Goal: Unclear: Browse casually

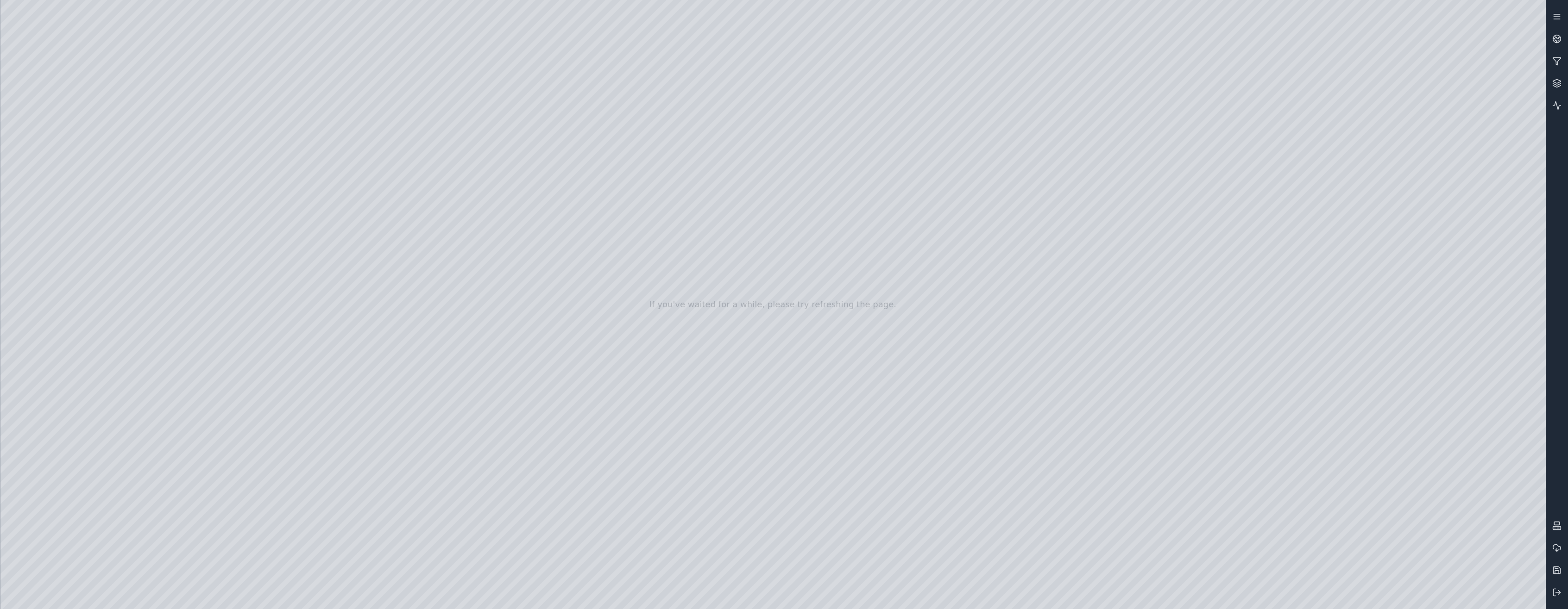
drag, startPoint x: 843, startPoint y: 390, endPoint x: 854, endPoint y: 304, distance: 86.7
drag, startPoint x: 864, startPoint y: 215, endPoint x: 466, endPoint y: 506, distance: 493.0
click at [610, 228] on div at bounding box center [773, 304] width 1545 height 609
drag, startPoint x: 852, startPoint y: 259, endPoint x: 744, endPoint y: 436, distance: 207.3
click at [700, 366] on div at bounding box center [773, 304] width 1545 height 609
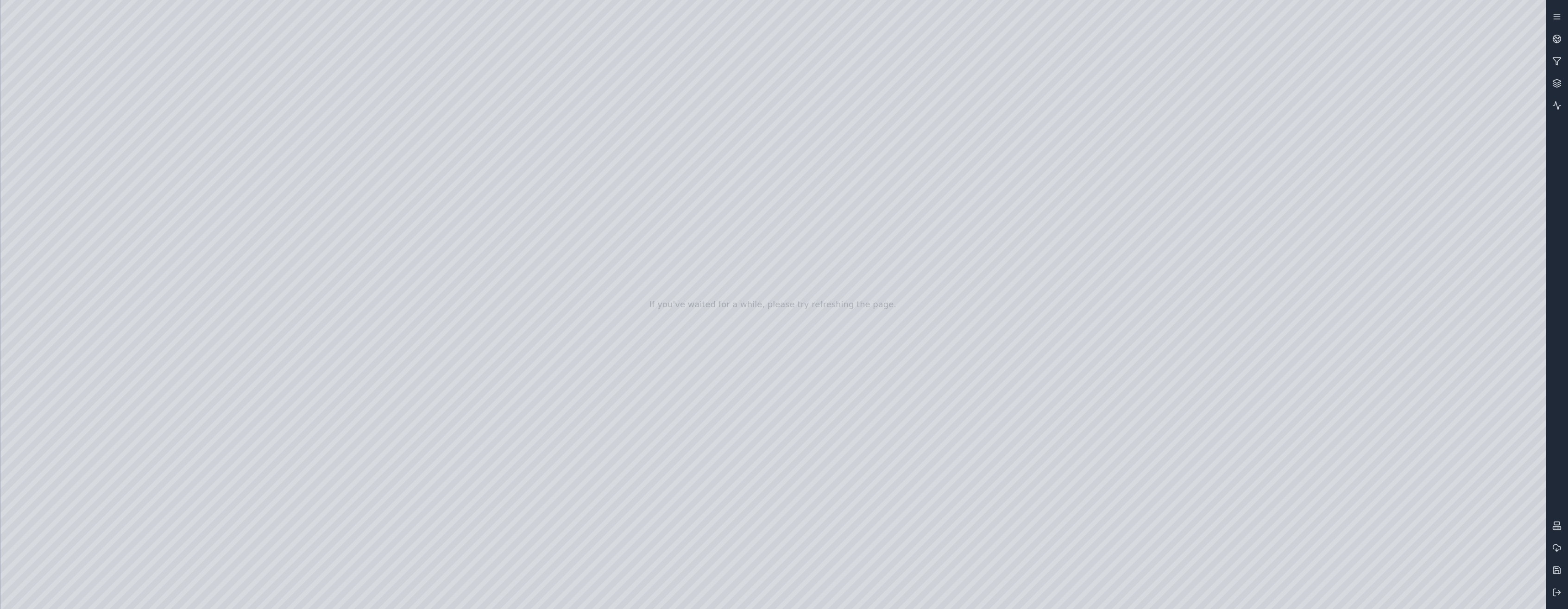
drag, startPoint x: 837, startPoint y: 496, endPoint x: 1036, endPoint y: 477, distance: 199.9
drag, startPoint x: 1184, startPoint y: 414, endPoint x: 261, endPoint y: 321, distance: 927.7
click at [1415, 54] on div at bounding box center [773, 304] width 1545 height 609
click at [1402, 145] on div at bounding box center [773, 304] width 1545 height 609
click at [690, 343] on div at bounding box center [773, 304] width 1545 height 609
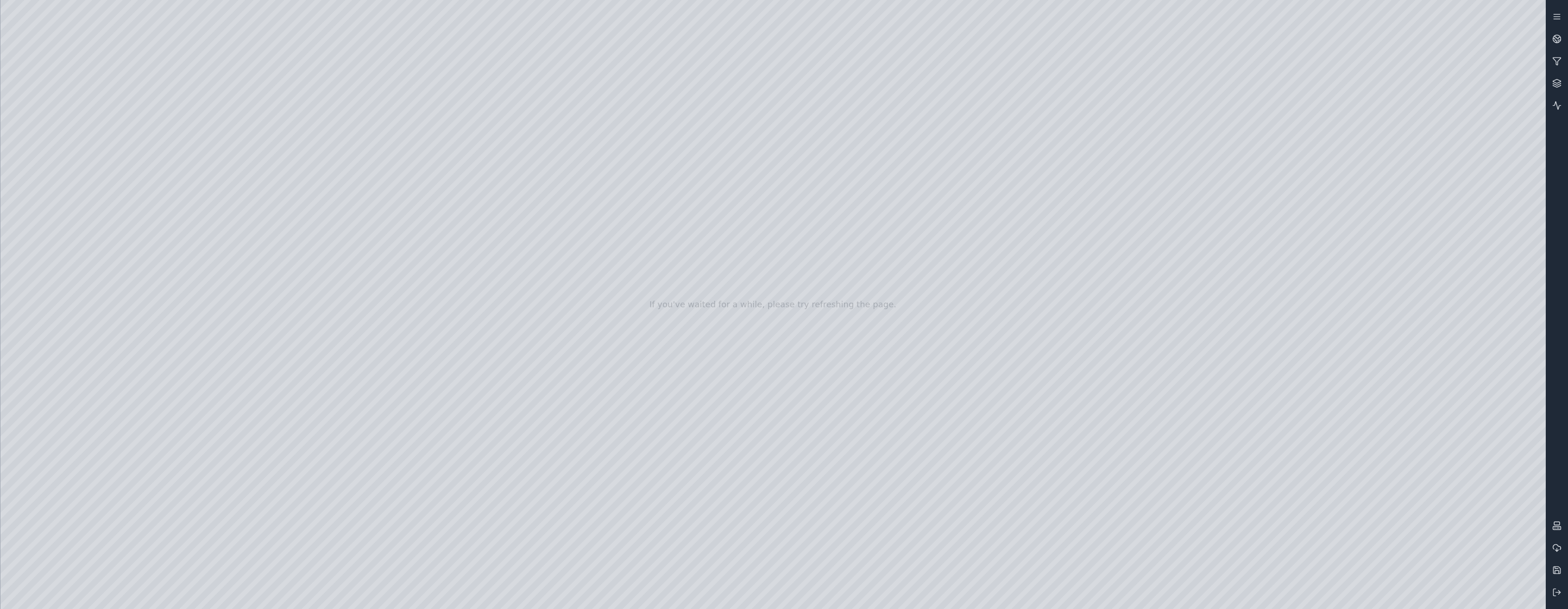
drag, startPoint x: 720, startPoint y: 339, endPoint x: 875, endPoint y: 478, distance: 208.2
drag, startPoint x: 835, startPoint y: 400, endPoint x: 799, endPoint y: 363, distance: 51.6
drag, startPoint x: 854, startPoint y: 290, endPoint x: 861, endPoint y: 362, distance: 72.3
drag, startPoint x: 868, startPoint y: 142, endPoint x: 859, endPoint y: 117, distance: 26.6
drag, startPoint x: 986, startPoint y: 313, endPoint x: 993, endPoint y: 308, distance: 8.6
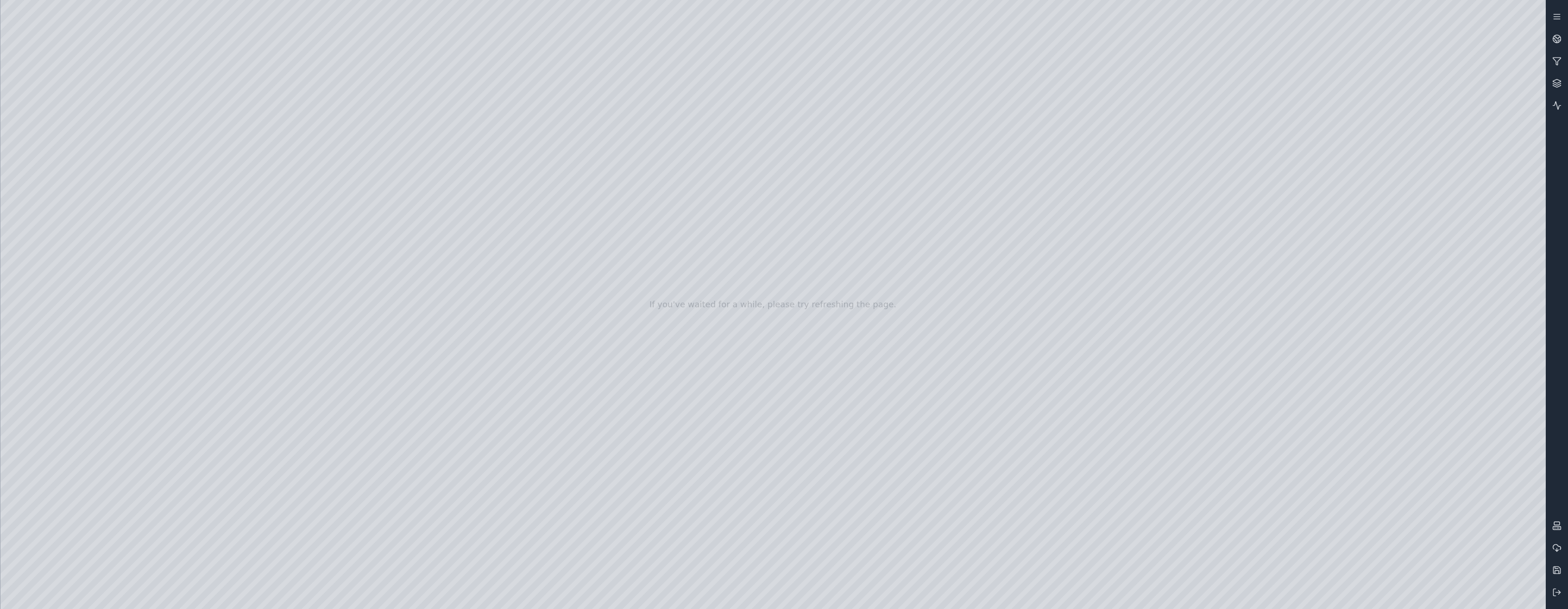
drag, startPoint x: 993, startPoint y: 308, endPoint x: 1001, endPoint y: 307, distance: 8.1
click at [65, 173] on div at bounding box center [773, 304] width 1545 height 609
click at [146, 373] on div at bounding box center [773, 304] width 1545 height 609
drag, startPoint x: 188, startPoint y: 89, endPoint x: 820, endPoint y: 344, distance: 681.5
click at [820, 344] on div at bounding box center [773, 304] width 1545 height 609
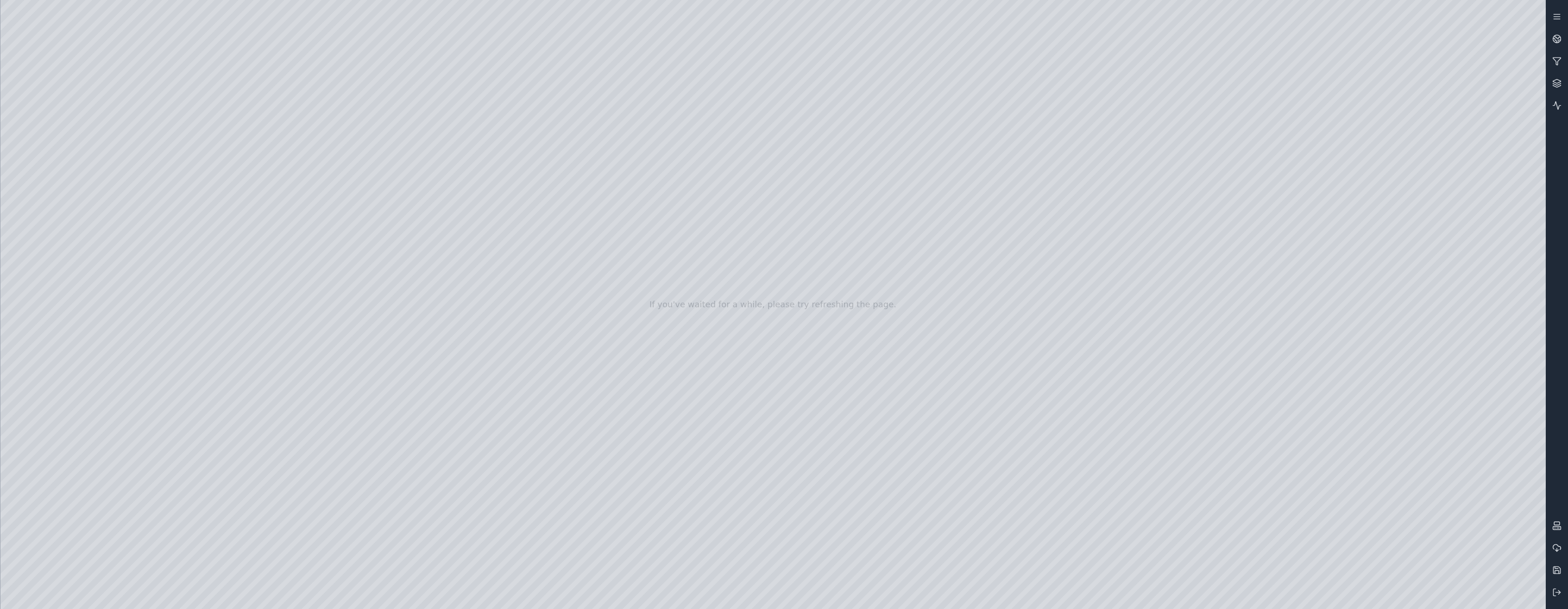
click at [1457, 384] on div at bounding box center [773, 304] width 1545 height 609
click at [1454, 384] on div at bounding box center [773, 304] width 1545 height 609
click at [1421, 512] on div at bounding box center [773, 304] width 1545 height 609
click at [1410, 557] on div at bounding box center [773, 304] width 1545 height 609
drag, startPoint x: 779, startPoint y: 561, endPoint x: 1075, endPoint y: 458, distance: 313.4
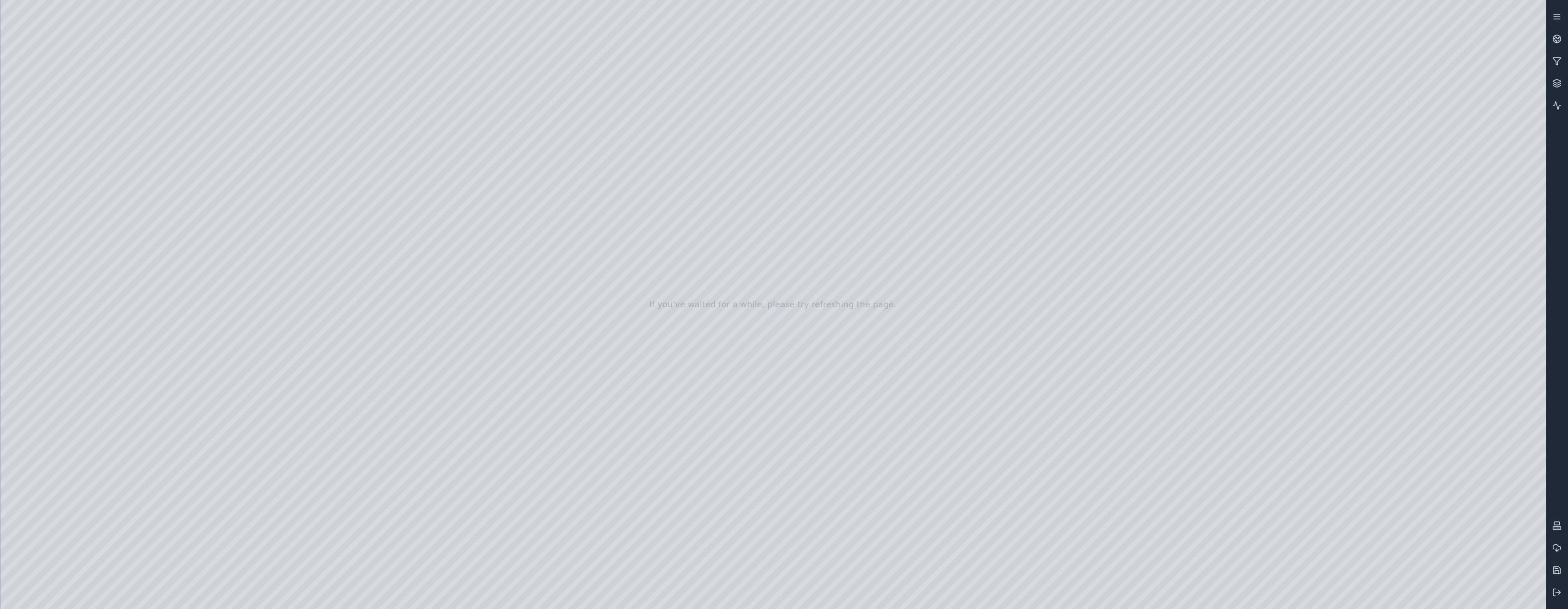
click at [1022, 474] on div at bounding box center [773, 304] width 1545 height 609
click at [1437, 135] on div at bounding box center [773, 304] width 1545 height 609
drag, startPoint x: 764, startPoint y: 555, endPoint x: 781, endPoint y: 543, distance: 20.8
click at [765, 555] on div at bounding box center [773, 304] width 1545 height 609
click at [787, 335] on div at bounding box center [773, 304] width 1545 height 609
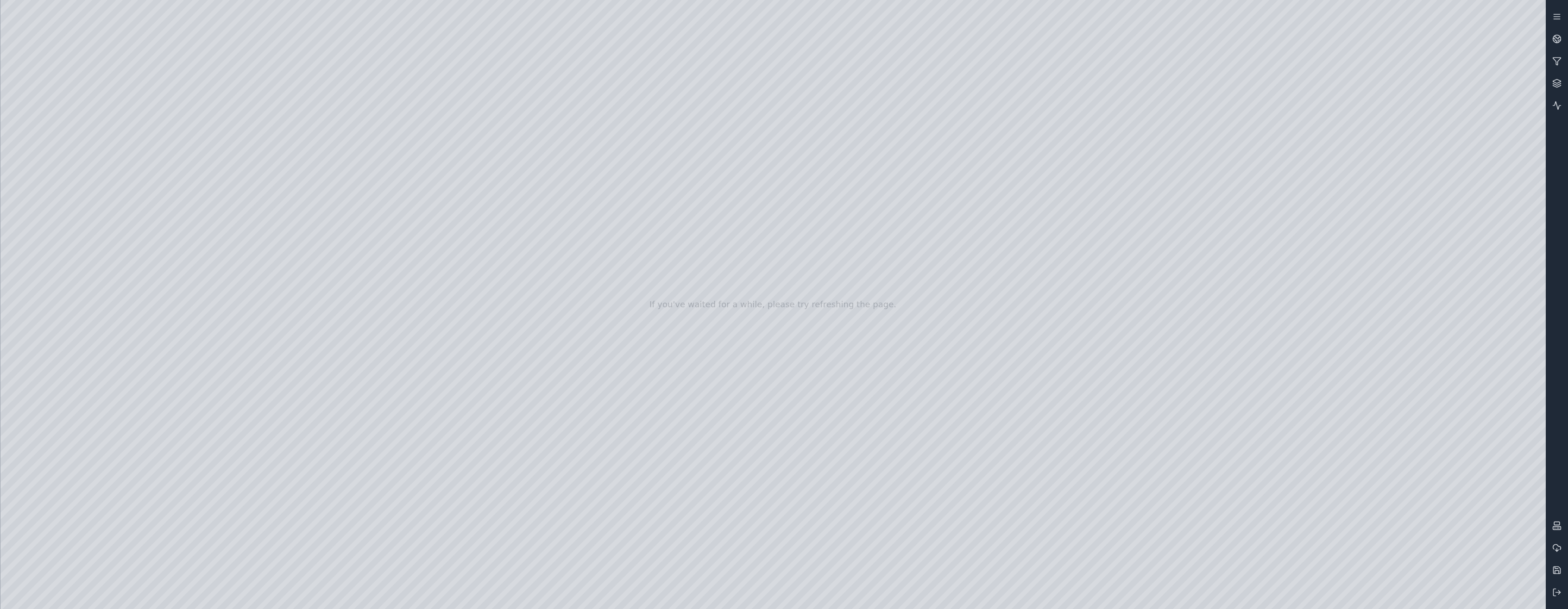
drag, startPoint x: 823, startPoint y: 290, endPoint x: 824, endPoint y: 295, distance: 5.1
click at [824, 295] on div at bounding box center [773, 304] width 1545 height 609
drag, startPoint x: 823, startPoint y: 278, endPoint x: 823, endPoint y: 302, distance: 24.0
click at [823, 302] on div at bounding box center [773, 304] width 1545 height 609
click at [1140, 599] on div at bounding box center [773, 304] width 1545 height 609
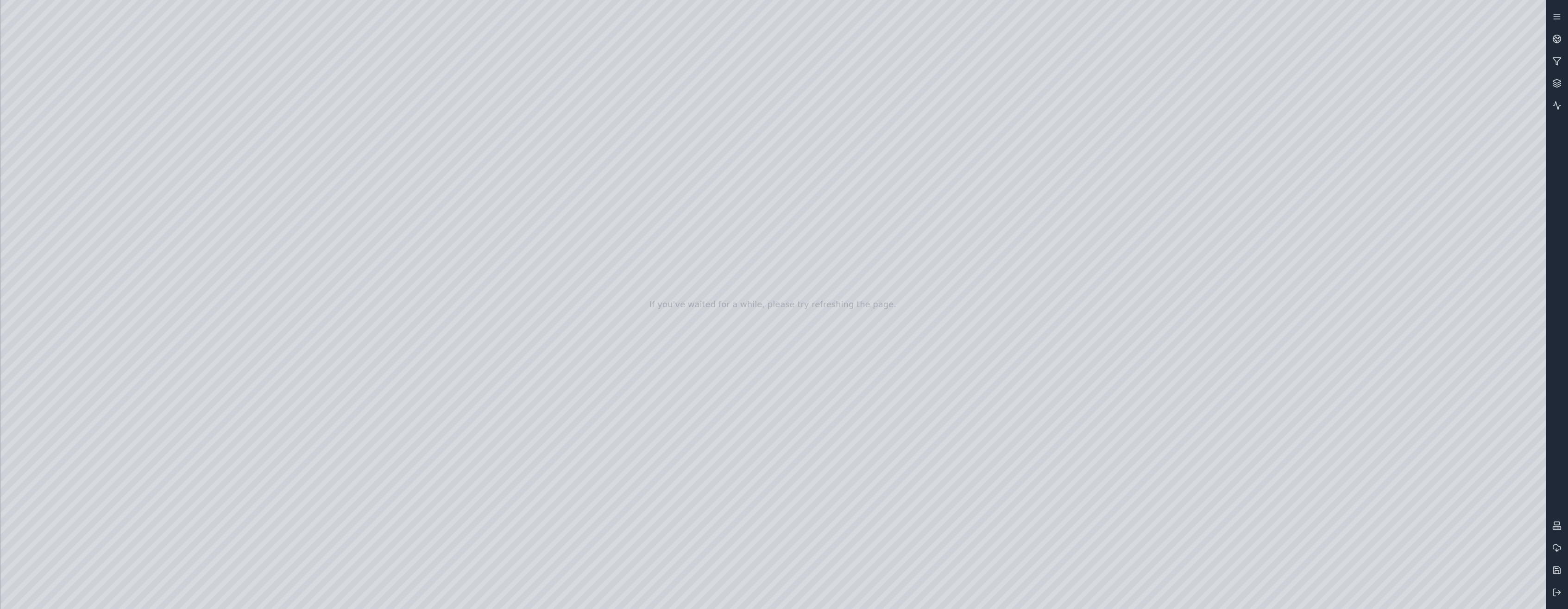
drag, startPoint x: 823, startPoint y: 282, endPoint x: 824, endPoint y: 303, distance: 21.0
click at [824, 303] on div at bounding box center [773, 304] width 1545 height 609
drag, startPoint x: 820, startPoint y: 324, endPoint x: 823, endPoint y: 313, distance: 11.4
click at [823, 313] on div at bounding box center [773, 304] width 1545 height 609
click at [895, 371] on div at bounding box center [773, 304] width 1545 height 609
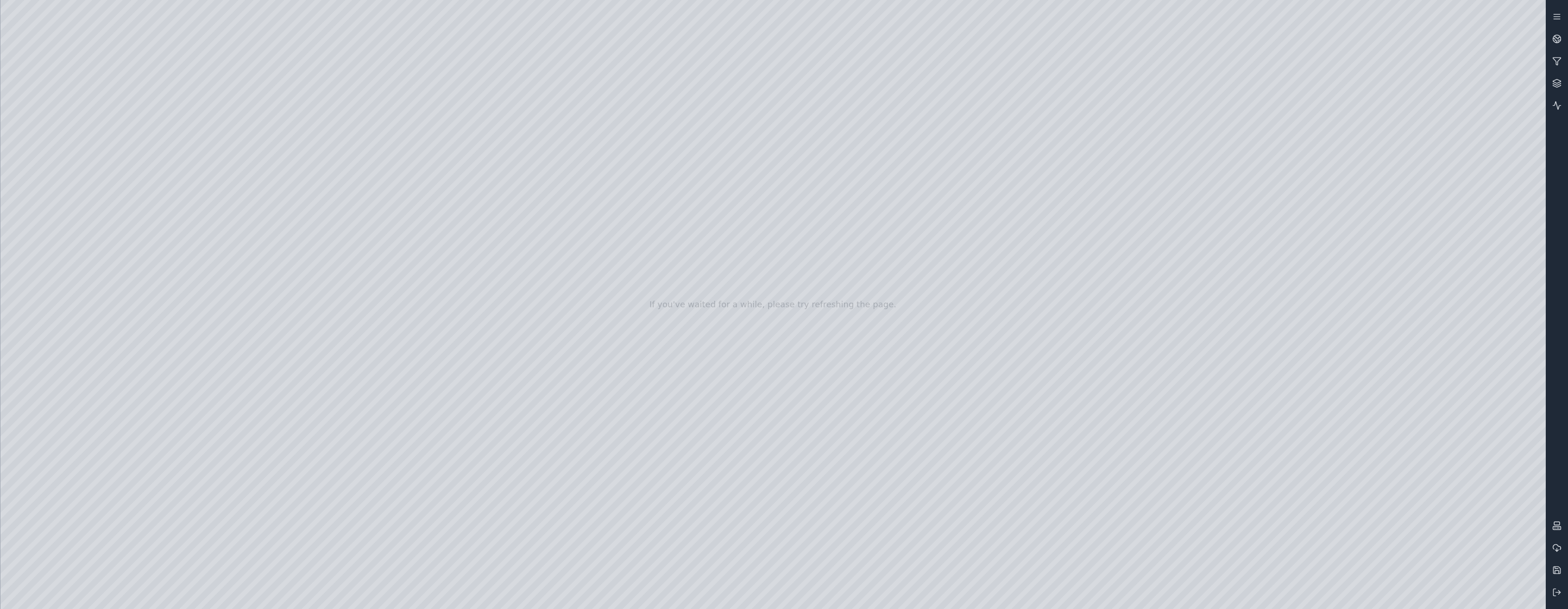
drag, startPoint x: 818, startPoint y: 309, endPoint x: 820, endPoint y: 300, distance: 9.2
click at [820, 300] on div at bounding box center [773, 304] width 1545 height 609
click at [888, 369] on div at bounding box center [773, 304] width 1545 height 609
click at [819, 293] on div at bounding box center [773, 304] width 1545 height 609
click at [815, 305] on div at bounding box center [773, 304] width 1545 height 609
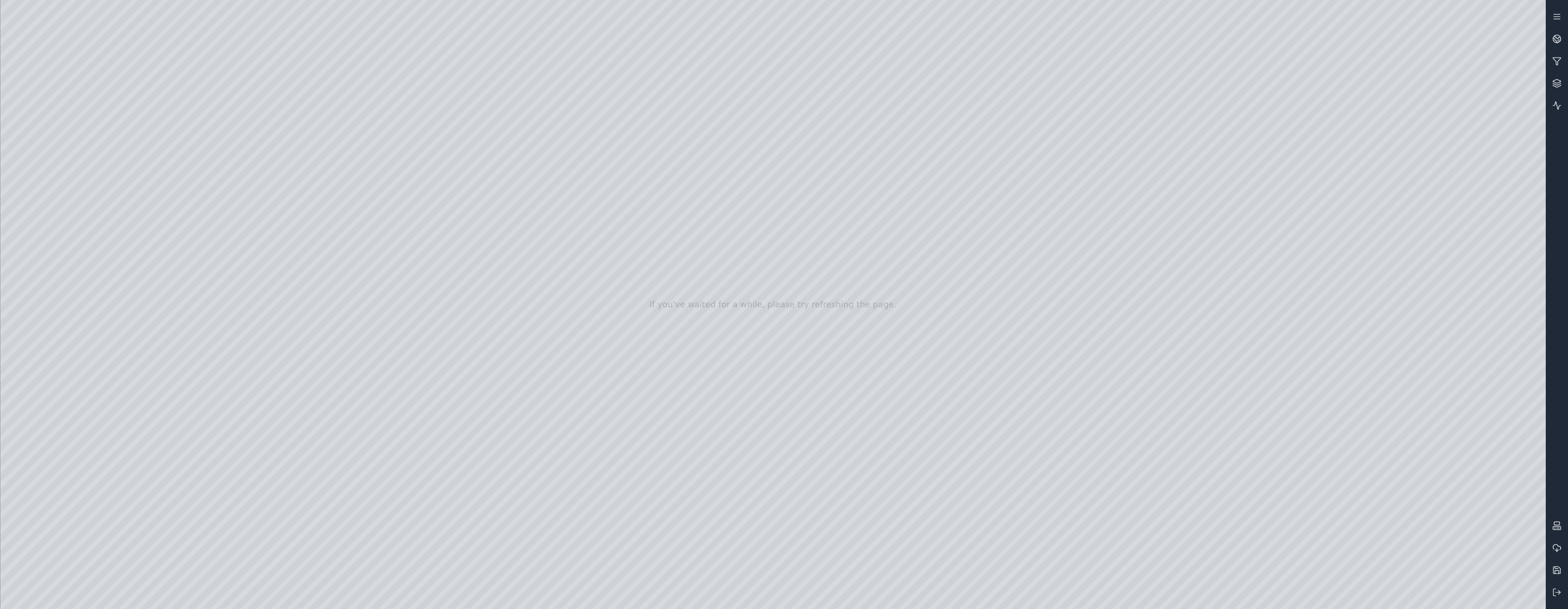
drag, startPoint x: 847, startPoint y: 334, endPoint x: 834, endPoint y: 330, distance: 13.6
click at [834, 330] on div at bounding box center [773, 304] width 1545 height 609
drag, startPoint x: 808, startPoint y: 305, endPoint x: 810, endPoint y: 299, distance: 6.3
click at [810, 299] on div at bounding box center [773, 304] width 1545 height 609
drag, startPoint x: 802, startPoint y: 289, endPoint x: 805, endPoint y: 270, distance: 19.2
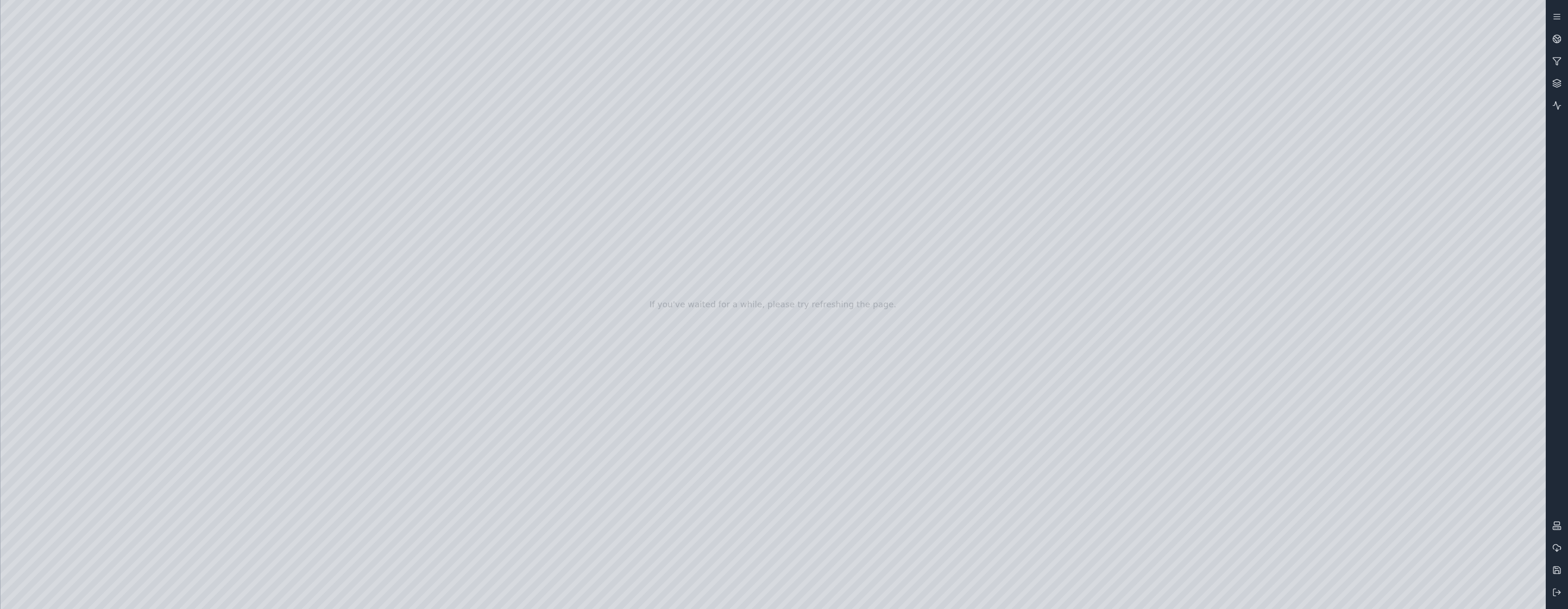
click at [805, 270] on div at bounding box center [773, 304] width 1545 height 609
drag, startPoint x: 805, startPoint y: 298, endPoint x: 808, endPoint y: 152, distance: 146.0
click at [808, 152] on div at bounding box center [773, 304] width 1545 height 609
drag, startPoint x: 805, startPoint y: 298, endPoint x: 812, endPoint y: 272, distance: 26.9
click at [812, 272] on div at bounding box center [773, 304] width 1545 height 609
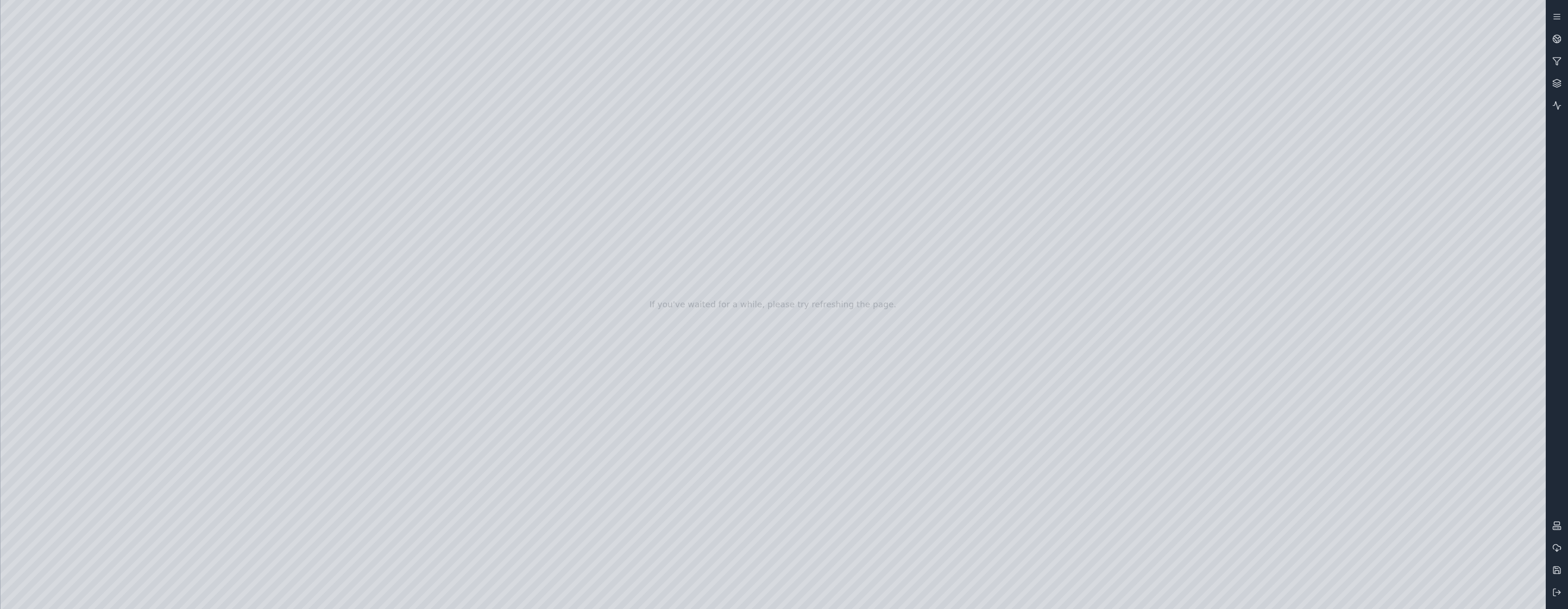
drag, startPoint x: 889, startPoint y: 303, endPoint x: 910, endPoint y: 300, distance: 21.2
click at [910, 300] on div at bounding box center [773, 304] width 1545 height 609
click at [802, 269] on div at bounding box center [773, 304] width 1545 height 609
click at [811, 226] on div at bounding box center [773, 304] width 1545 height 609
click at [853, 420] on div at bounding box center [773, 304] width 1545 height 609
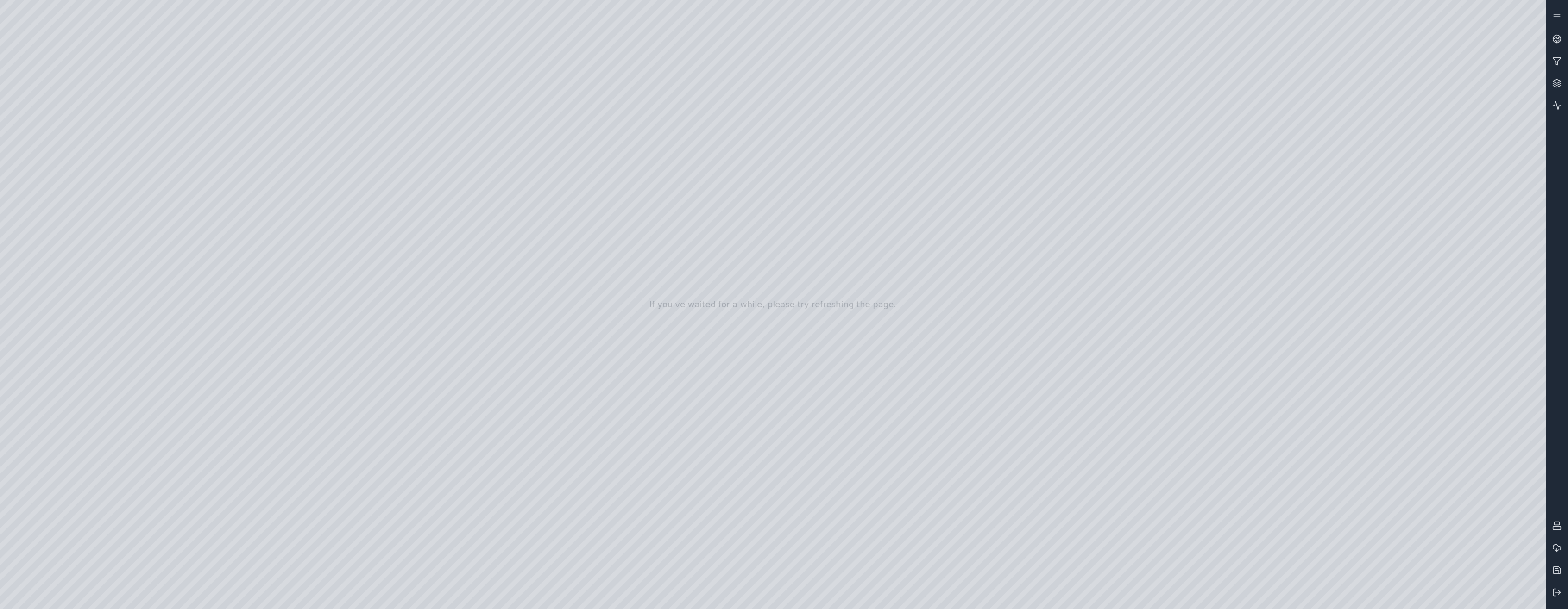
click at [58, 363] on div at bounding box center [773, 304] width 1545 height 609
click at [57, 249] on div at bounding box center [773, 304] width 1545 height 609
click at [125, 172] on div at bounding box center [773, 304] width 1545 height 609
click at [1306, 596] on div at bounding box center [773, 304] width 1545 height 609
click at [233, 485] on div at bounding box center [773, 304] width 1545 height 609
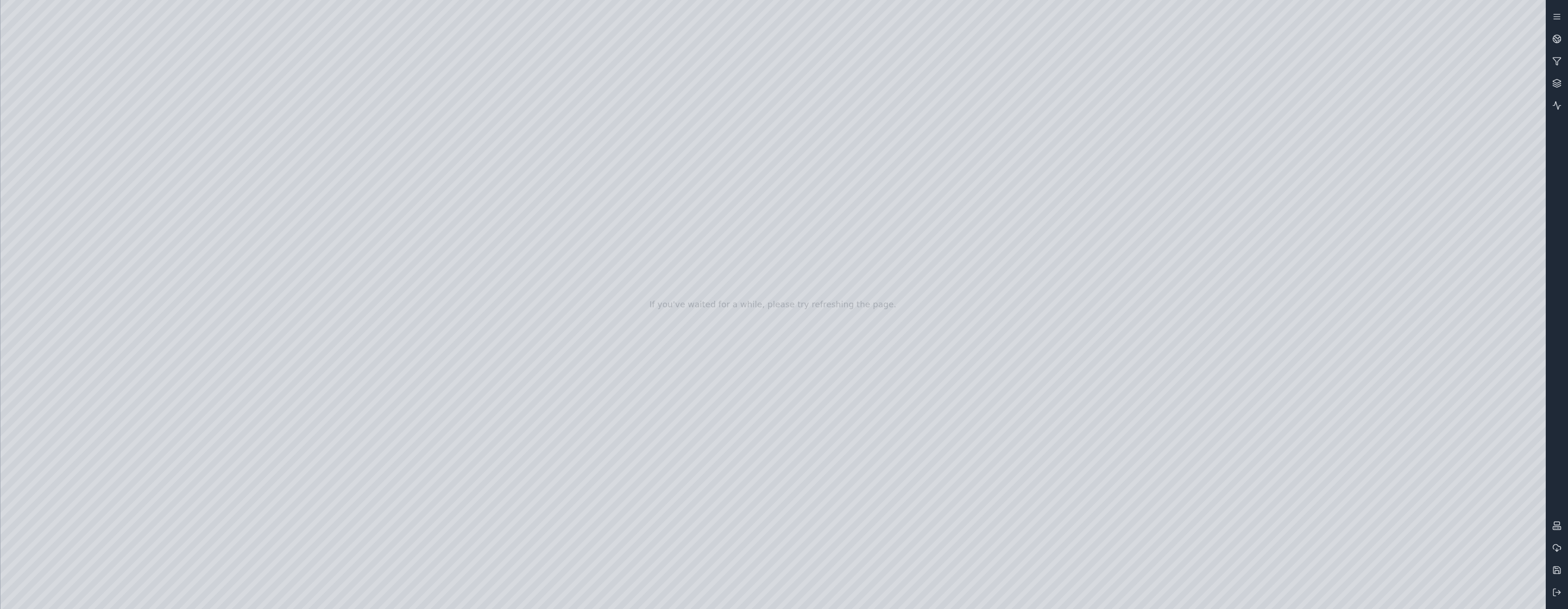
click at [709, 513] on div at bounding box center [773, 304] width 1545 height 609
click at [717, 509] on div at bounding box center [773, 304] width 1545 height 609
click at [777, 510] on div at bounding box center [773, 304] width 1545 height 609
click at [672, 514] on div at bounding box center [773, 304] width 1545 height 609
click at [682, 511] on div at bounding box center [773, 304] width 1545 height 609
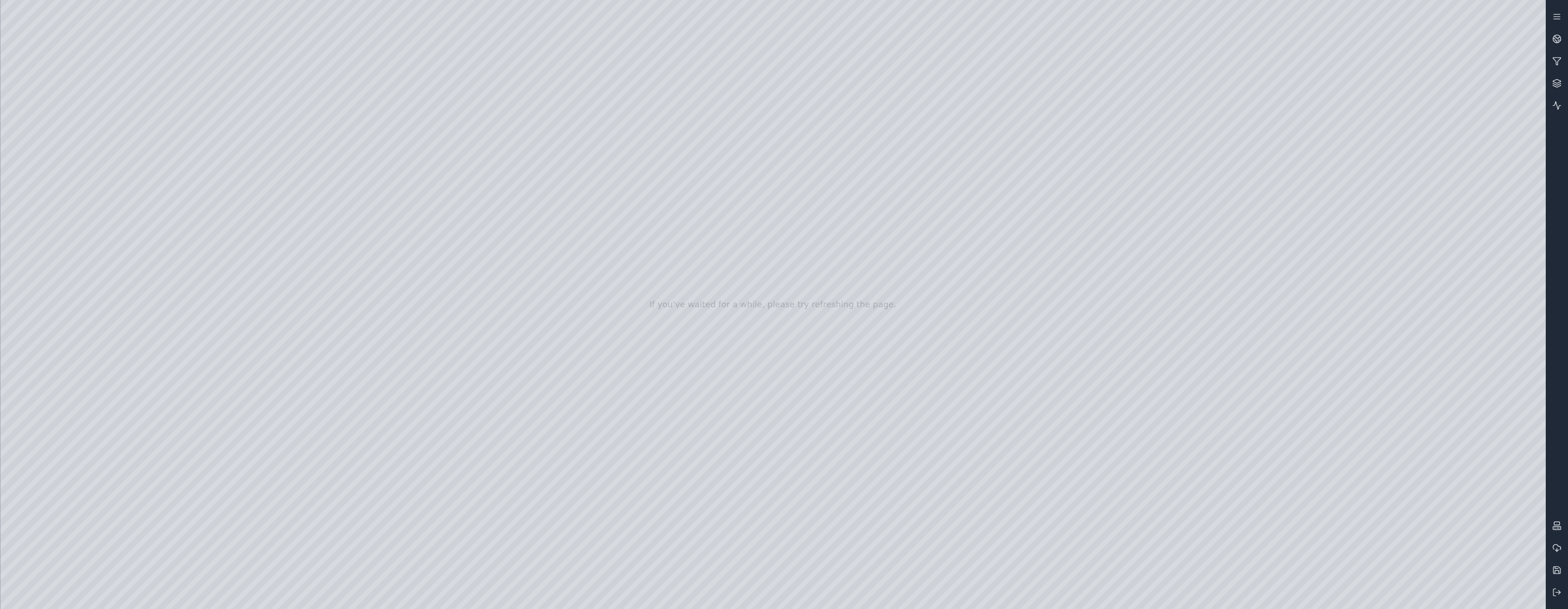
click at [607, 512] on div at bounding box center [773, 304] width 1545 height 609
click at [619, 507] on div at bounding box center [773, 304] width 1545 height 609
click at [721, 509] on div at bounding box center [773, 304] width 1545 height 609
click at [954, 511] on div at bounding box center [773, 304] width 1545 height 609
click at [1268, 511] on div at bounding box center [773, 304] width 1545 height 609
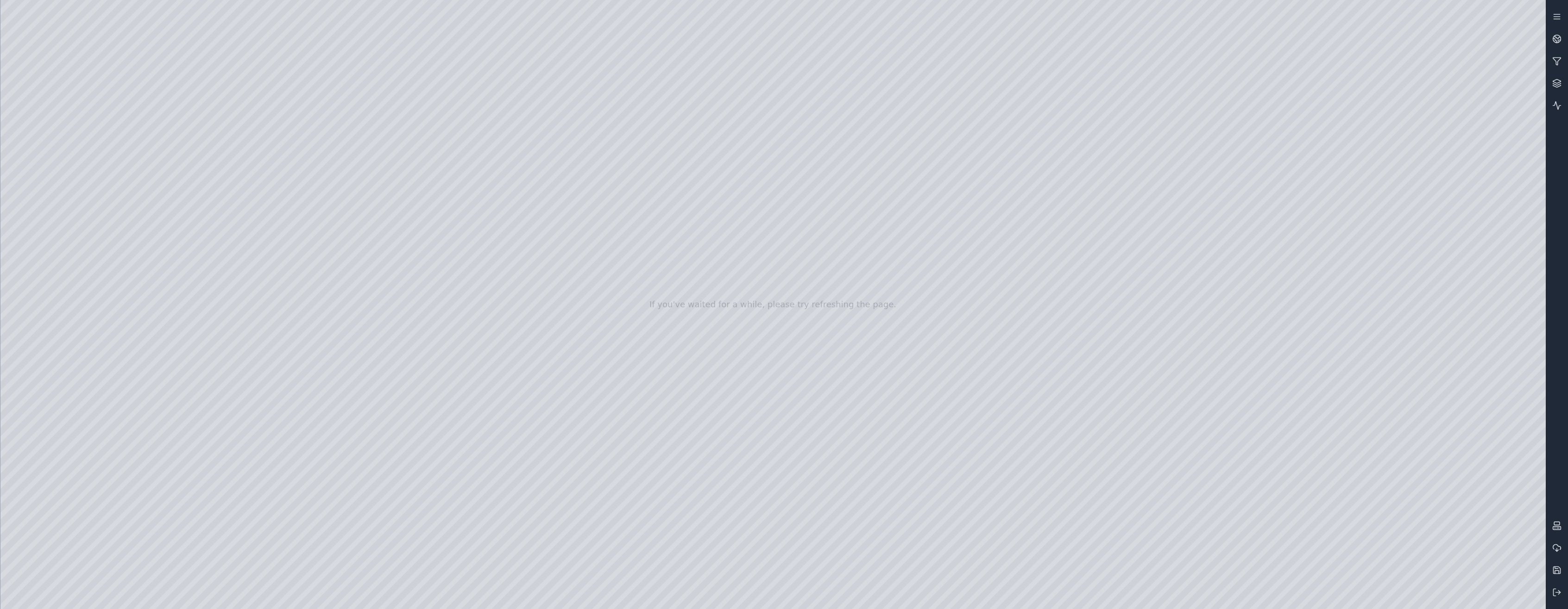
click at [1190, 513] on div at bounding box center [773, 304] width 1545 height 609
click at [1136, 511] on div at bounding box center [773, 304] width 1545 height 609
click at [1081, 513] on div at bounding box center [773, 304] width 1545 height 609
click at [1033, 514] on div at bounding box center [773, 304] width 1545 height 609
click at [987, 516] on div at bounding box center [773, 304] width 1545 height 609
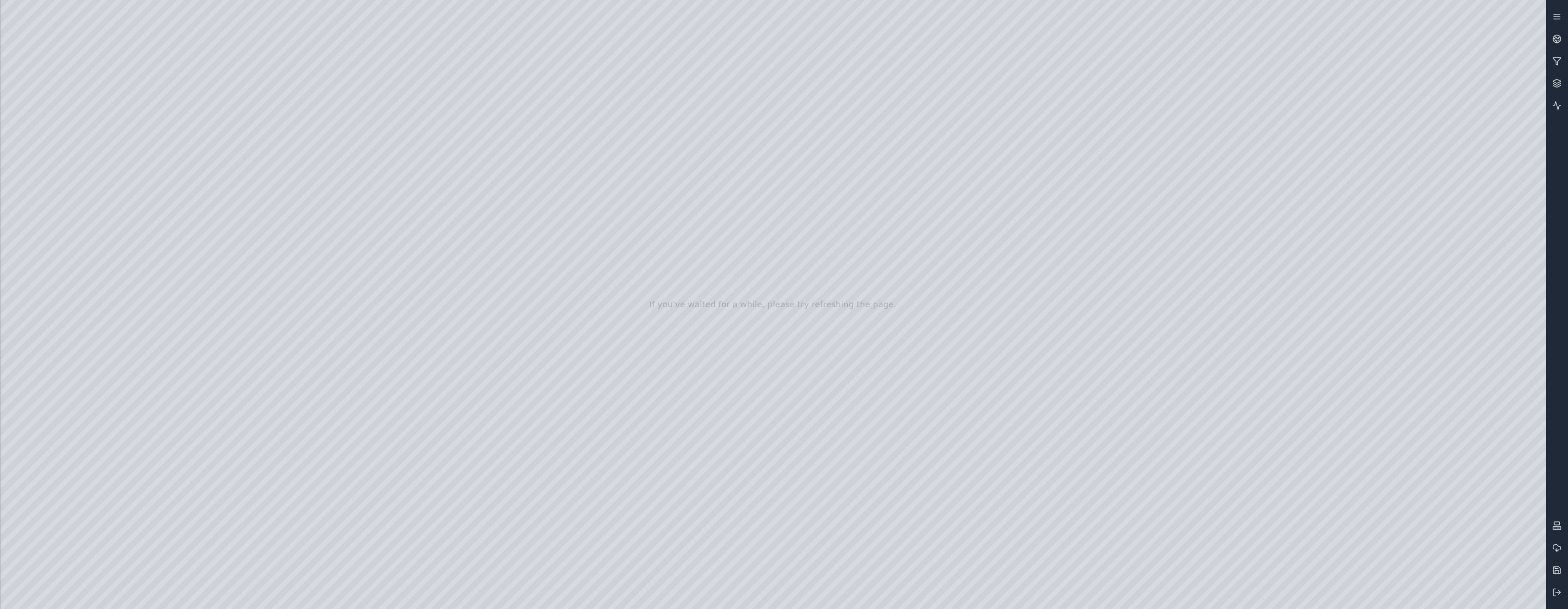
click at [990, 513] on div at bounding box center [773, 304] width 1545 height 609
click at [954, 509] on div at bounding box center [773, 304] width 1545 height 609
click at [952, 513] on div at bounding box center [773, 304] width 1545 height 609
drag, startPoint x: 1178, startPoint y: 303, endPoint x: 1050, endPoint y: 305, distance: 128.0
drag, startPoint x: 698, startPoint y: 51, endPoint x: 698, endPoint y: 46, distance: 5.0
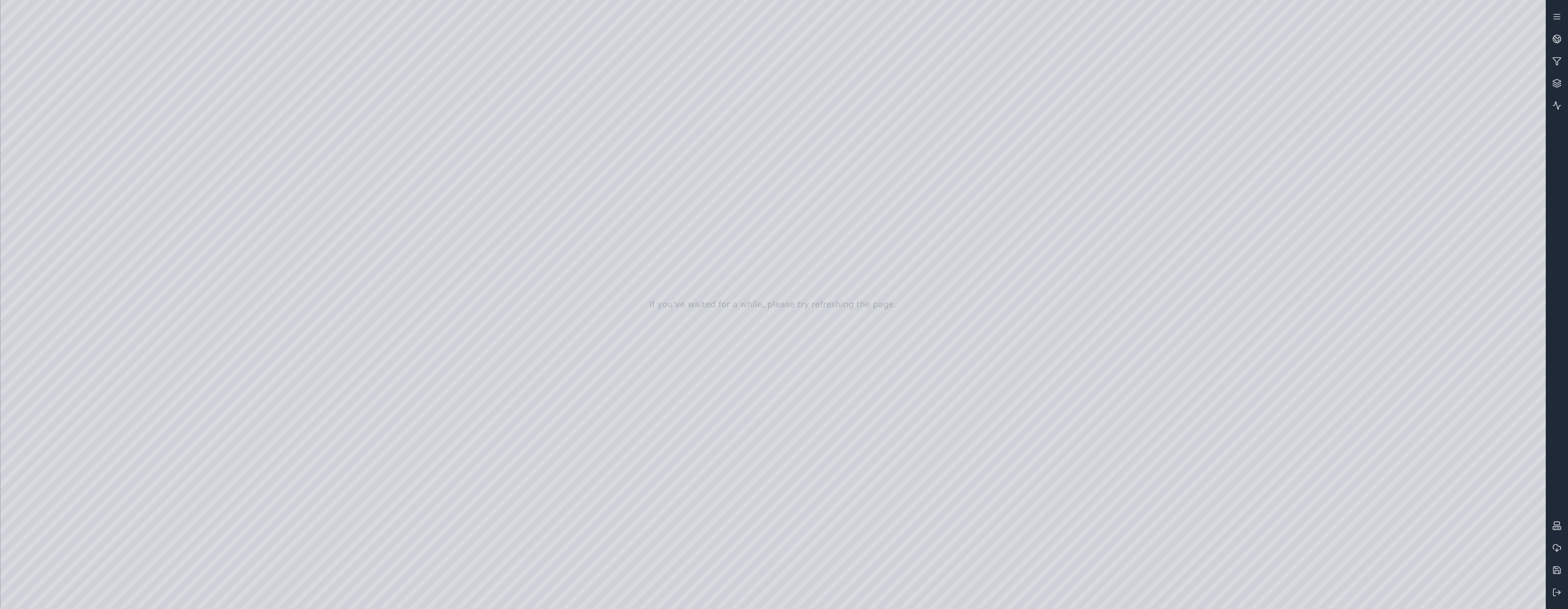
drag, startPoint x: 783, startPoint y: 322, endPoint x: 819, endPoint y: 408, distance: 93.2
drag, startPoint x: 805, startPoint y: 170, endPoint x: 805, endPoint y: 156, distance: 14.0
drag, startPoint x: 818, startPoint y: 33, endPoint x: 818, endPoint y: 28, distance: 5.0
click at [701, 278] on div at bounding box center [773, 304] width 1545 height 609
click at [1404, 94] on div at bounding box center [773, 304] width 1545 height 609
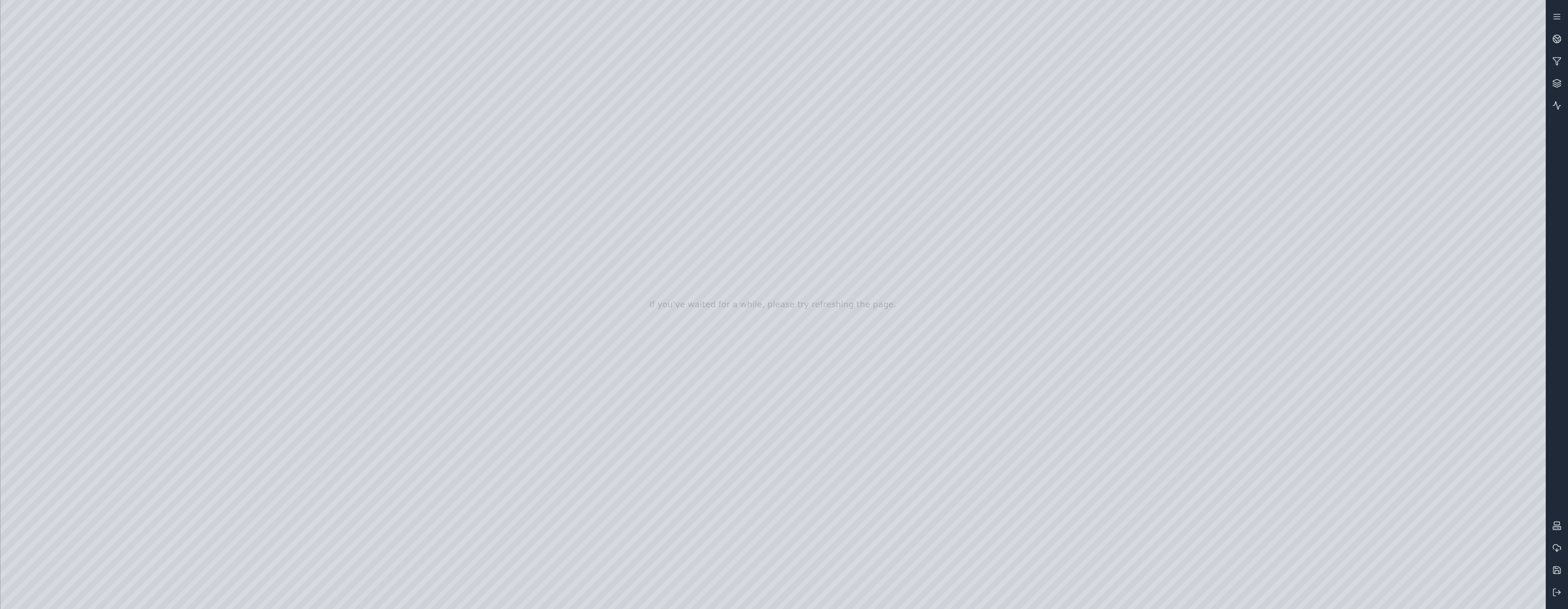
click at [1404, 94] on div at bounding box center [773, 304] width 1545 height 609
click at [1404, 143] on div at bounding box center [773, 304] width 1545 height 609
drag, startPoint x: 563, startPoint y: 326, endPoint x: 566, endPoint y: 331, distance: 5.8
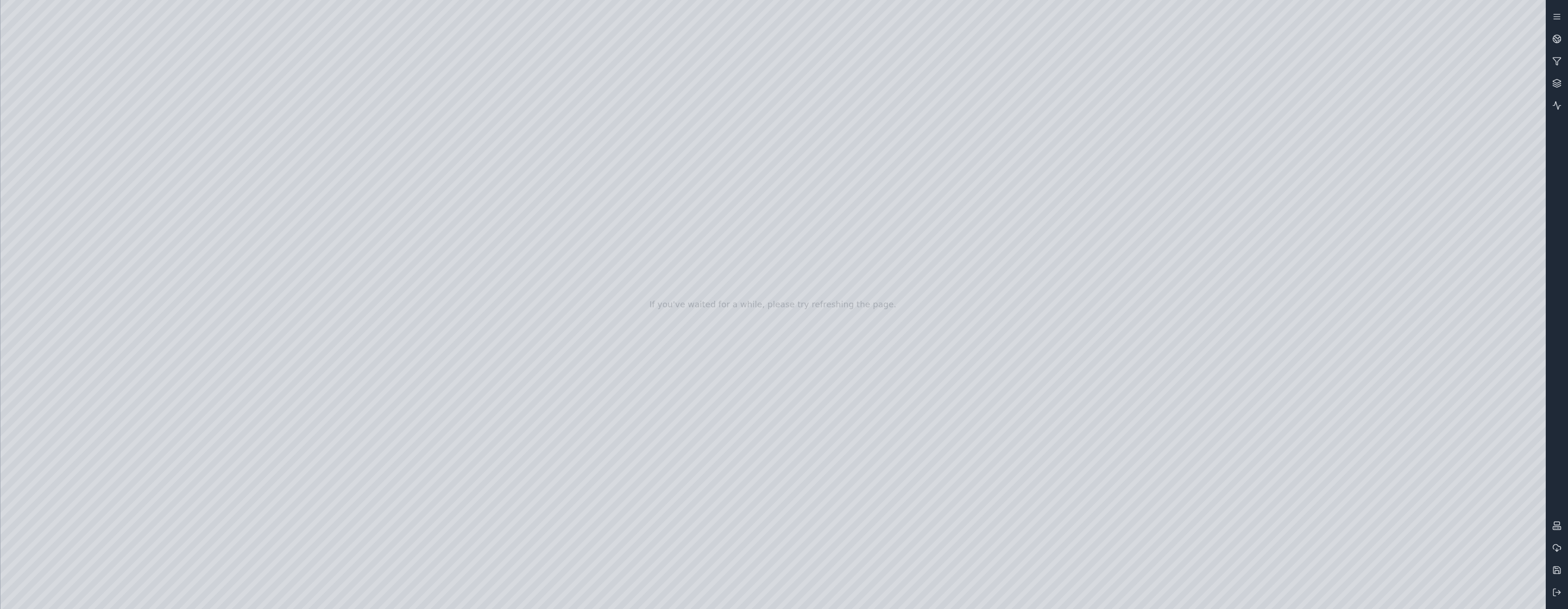
drag, startPoint x: 798, startPoint y: 222, endPoint x: 935, endPoint y: 235, distance: 137.6
click at [875, 288] on div at bounding box center [773, 304] width 1545 height 609
click at [1407, 149] on div at bounding box center [773, 304] width 1545 height 609
click at [1408, 93] on div at bounding box center [773, 304] width 1545 height 609
click at [731, 240] on div at bounding box center [773, 304] width 1545 height 609
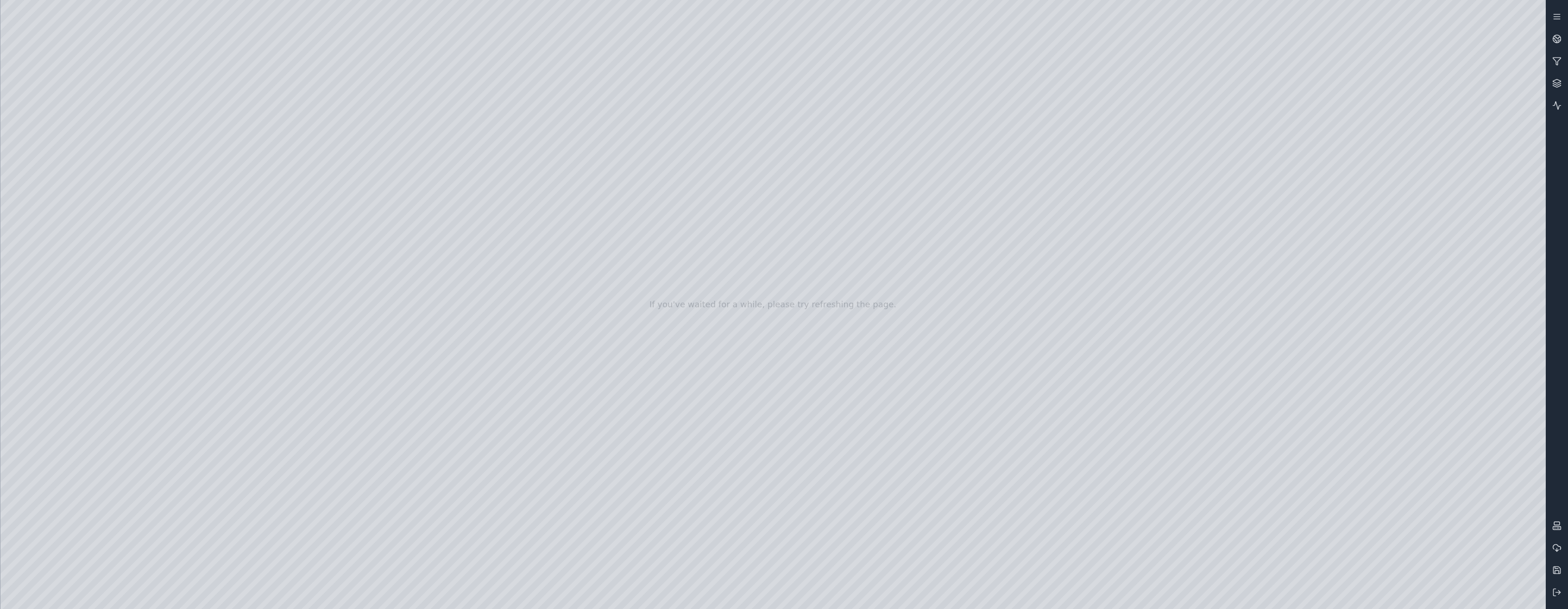
click at [454, 609] on div at bounding box center [773, 304] width 1545 height 609
click at [330, 227] on div at bounding box center [773, 304] width 1545 height 609
click at [58, 153] on div at bounding box center [773, 304] width 1545 height 609
click at [59, 242] on div at bounding box center [773, 304] width 1545 height 609
click at [168, 222] on div at bounding box center [773, 304] width 1545 height 609
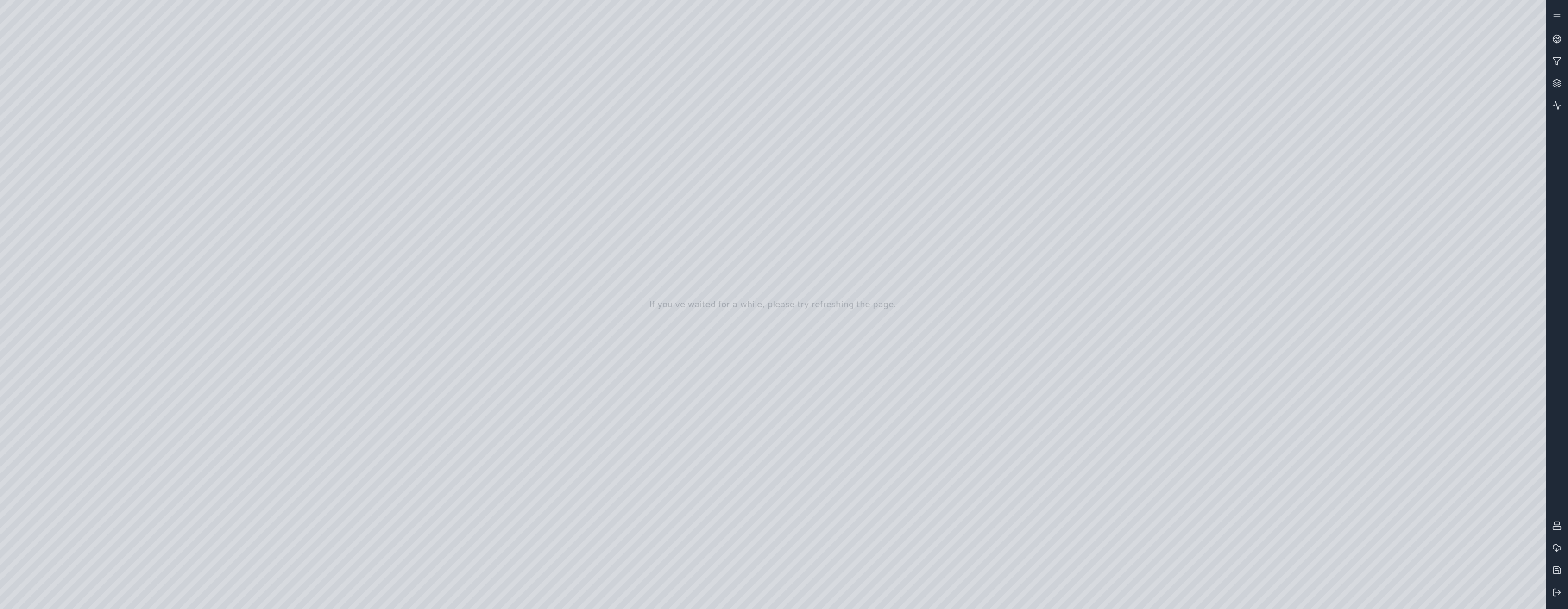
click at [160, 219] on div at bounding box center [773, 304] width 1545 height 609
click at [1406, 52] on div at bounding box center [773, 304] width 1545 height 609
click at [841, 296] on div at bounding box center [773, 304] width 1545 height 609
click at [853, 364] on div at bounding box center [773, 304] width 1545 height 609
click at [844, 292] on div at bounding box center [773, 304] width 1545 height 609
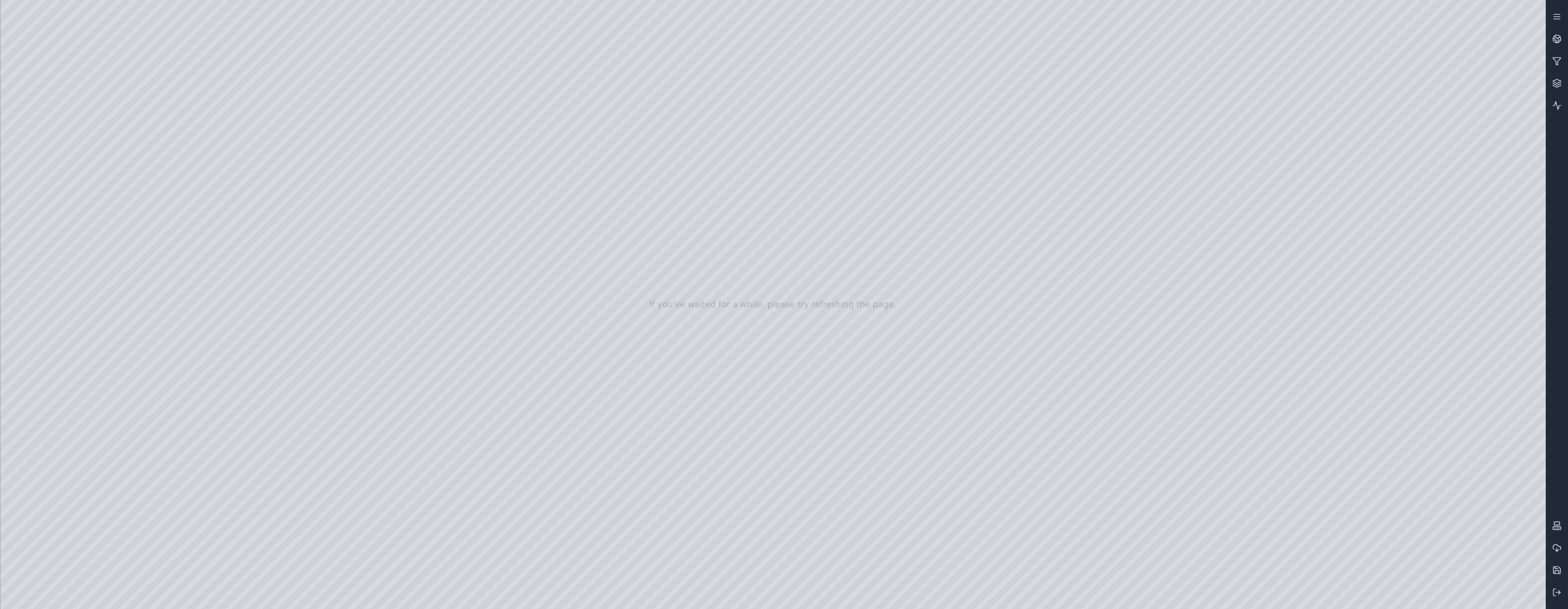
click at [1524, 285] on div at bounding box center [773, 304] width 1545 height 609
click at [1412, 99] on div at bounding box center [773, 304] width 1545 height 609
click at [1169, 351] on div at bounding box center [773, 304] width 1545 height 609
click at [42, 243] on div at bounding box center [773, 304] width 1545 height 609
click at [59, 240] on div at bounding box center [773, 304] width 1545 height 609
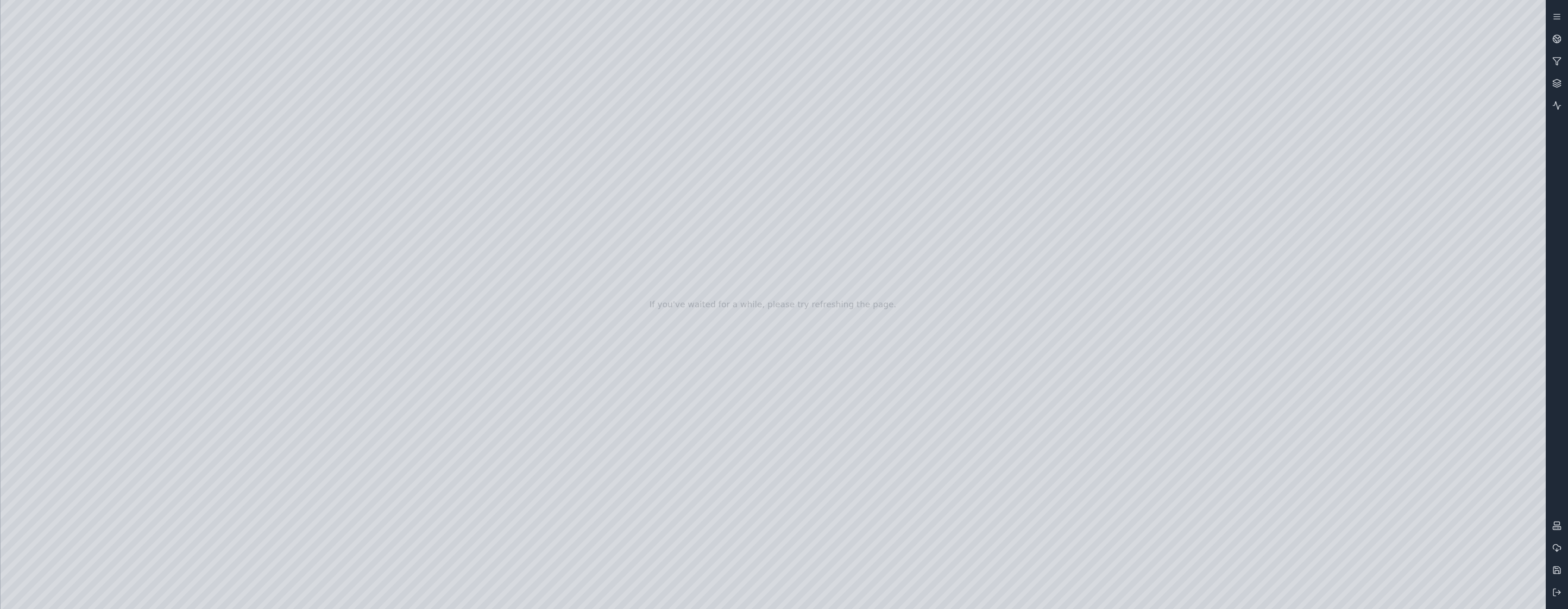
click at [167, 178] on div at bounding box center [773, 304] width 1545 height 609
click at [1406, 54] on div at bounding box center [773, 304] width 1545 height 609
click at [749, 439] on div at bounding box center [773, 304] width 1545 height 609
click at [172, 217] on div at bounding box center [773, 304] width 1545 height 609
click at [1410, 52] on div at bounding box center [773, 304] width 1545 height 609
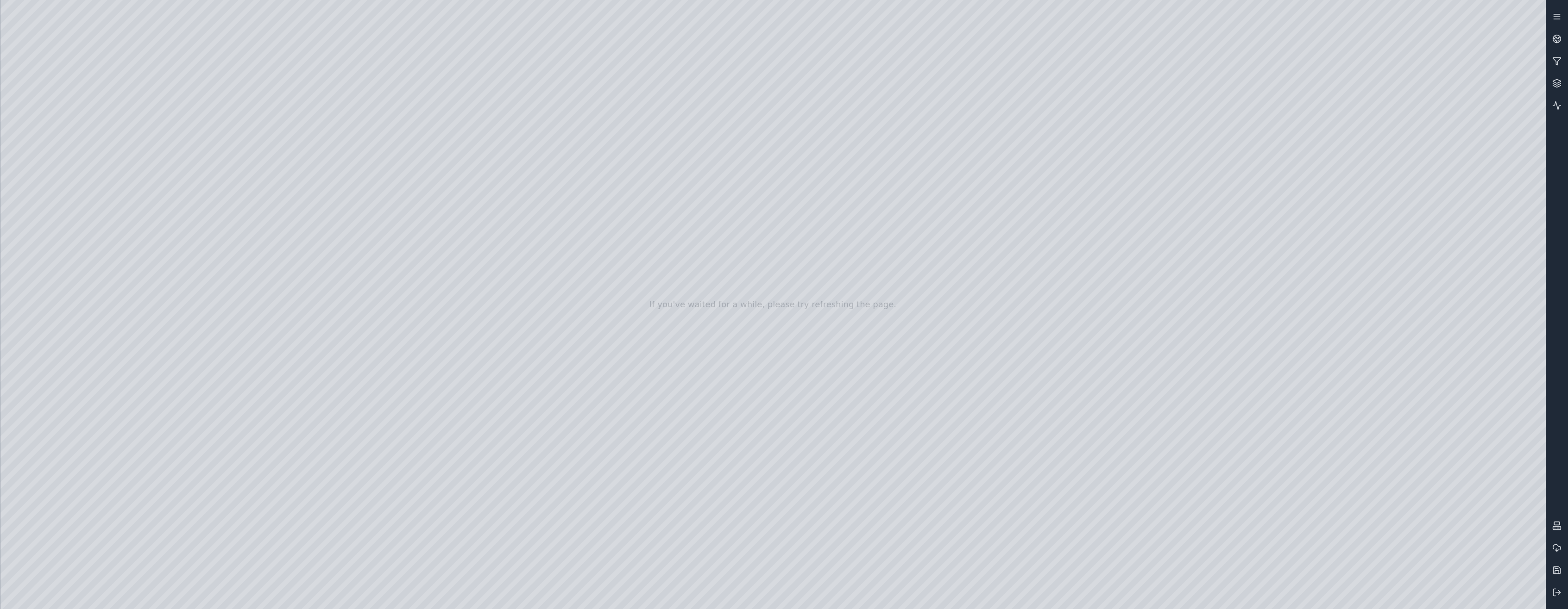
click at [1047, 327] on div at bounding box center [773, 304] width 1545 height 609
click at [931, 286] on div at bounding box center [773, 304] width 1545 height 609
click at [1410, 57] on div at bounding box center [773, 304] width 1545 height 609
click at [868, 292] on div at bounding box center [773, 304] width 1545 height 609
click at [1204, 298] on div at bounding box center [773, 304] width 1545 height 609
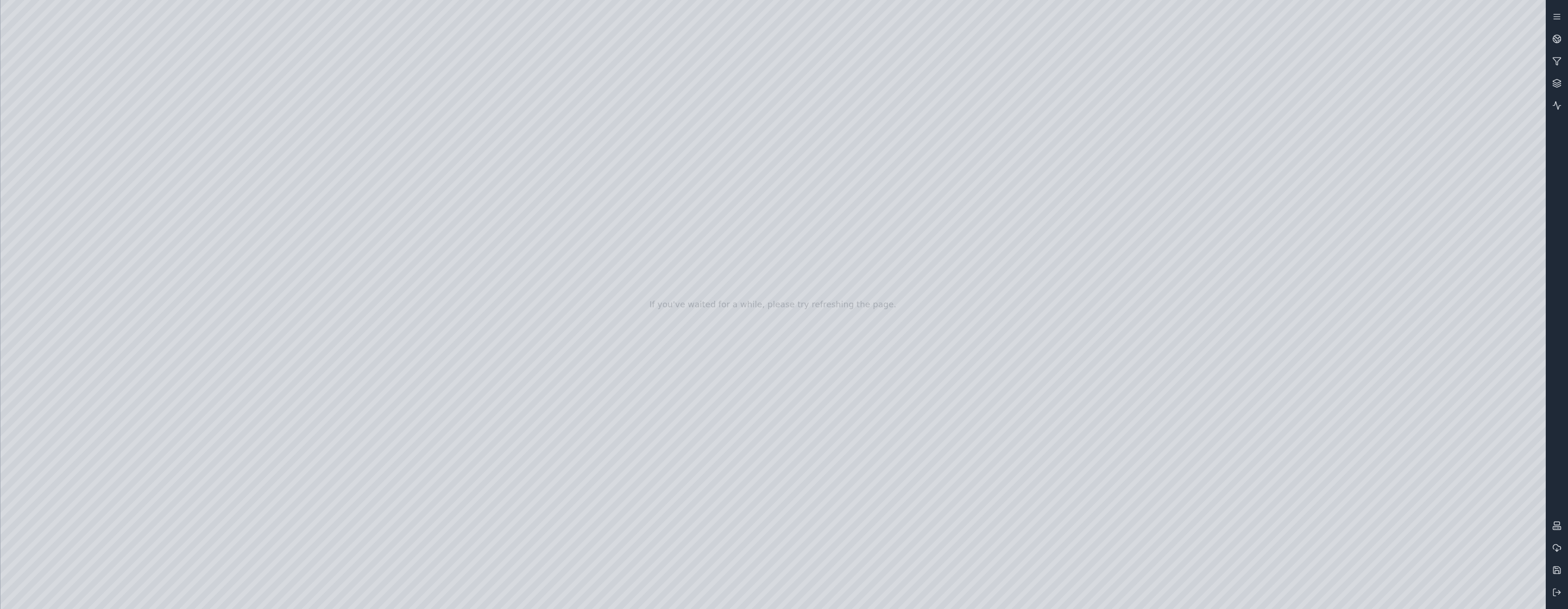
click at [929, 283] on div at bounding box center [773, 304] width 1545 height 609
click at [165, 179] on div at bounding box center [773, 304] width 1545 height 609
click at [1404, 52] on div at bounding box center [773, 304] width 1545 height 609
click at [185, 264] on div at bounding box center [773, 304] width 1545 height 609
click at [177, 220] on div at bounding box center [773, 304] width 1545 height 609
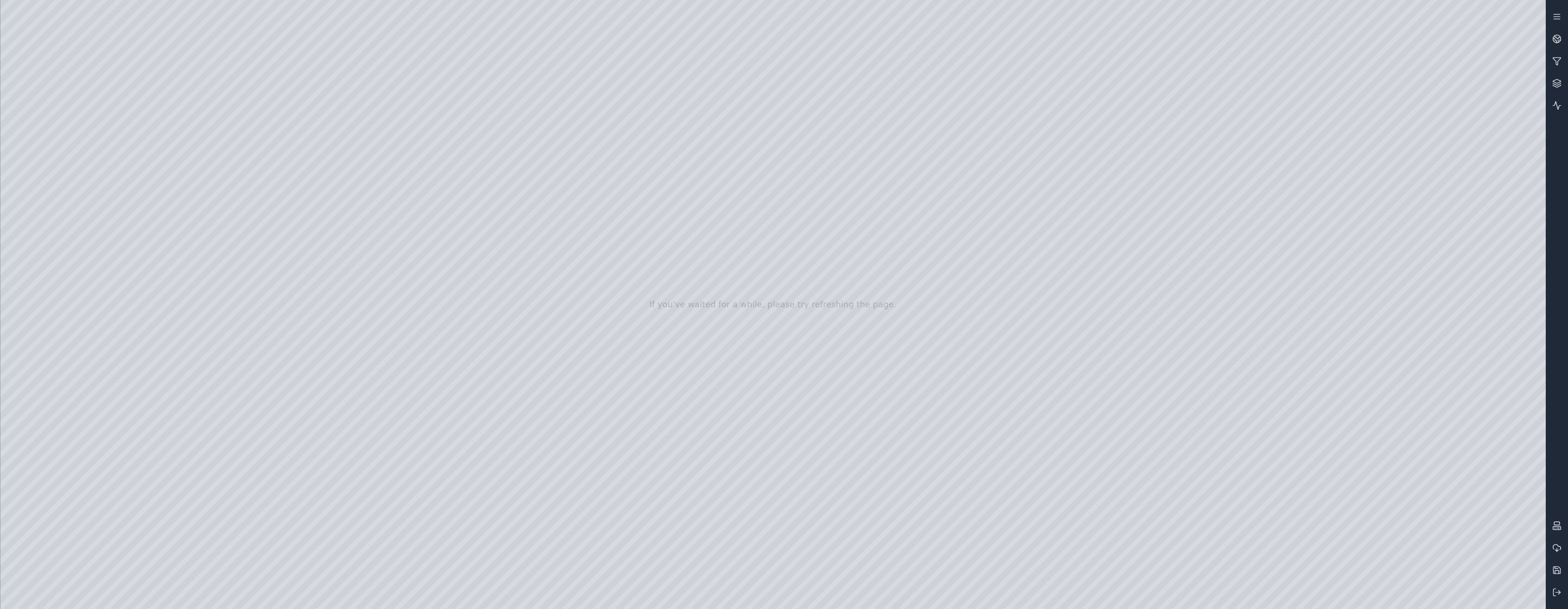
click at [178, 318] on div at bounding box center [773, 304] width 1545 height 609
click at [184, 338] on div at bounding box center [773, 304] width 1545 height 609
click at [788, 220] on div at bounding box center [773, 304] width 1545 height 609
click at [1396, 159] on div at bounding box center [773, 304] width 1545 height 609
click at [798, 127] on div at bounding box center [773, 304] width 1545 height 609
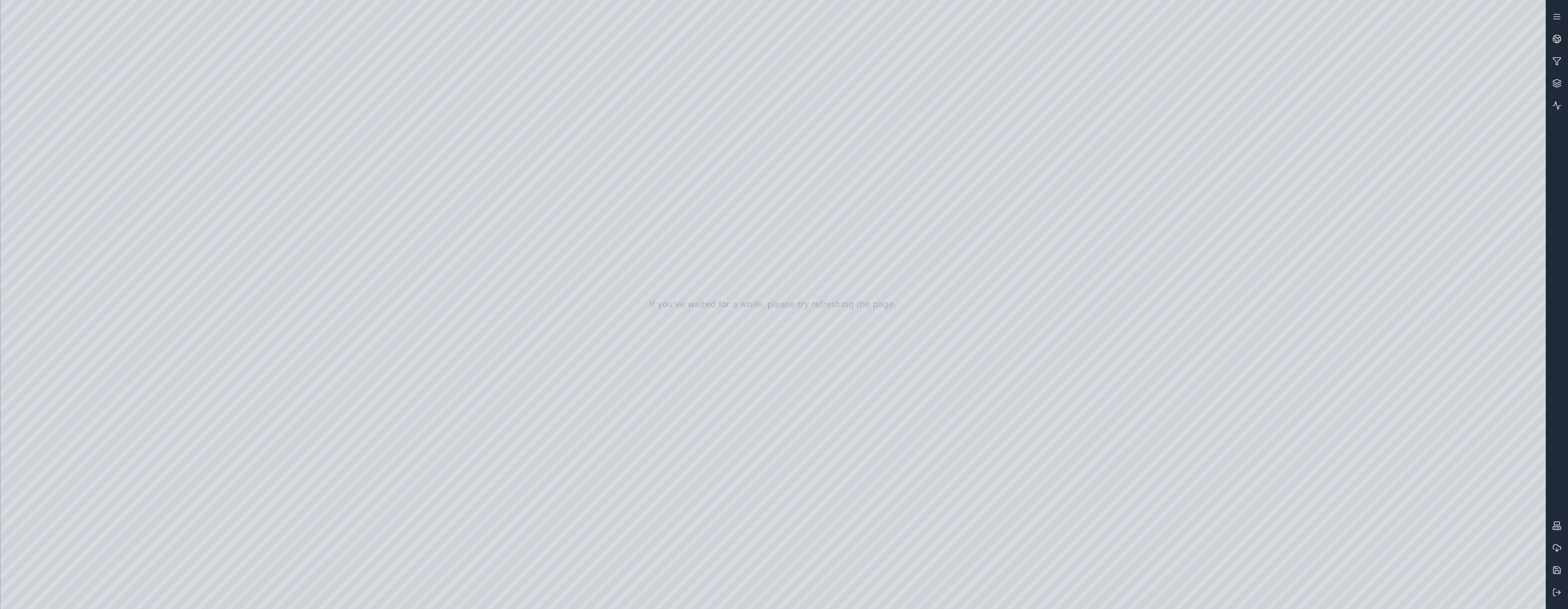
click at [1405, 163] on div at bounding box center [773, 304] width 1545 height 609
click at [696, 269] on div at bounding box center [773, 304] width 1545 height 609
click at [1412, 95] on div at bounding box center [773, 304] width 1545 height 609
click at [676, 264] on div at bounding box center [773, 304] width 1545 height 609
click at [1405, 94] on div at bounding box center [773, 304] width 1545 height 609
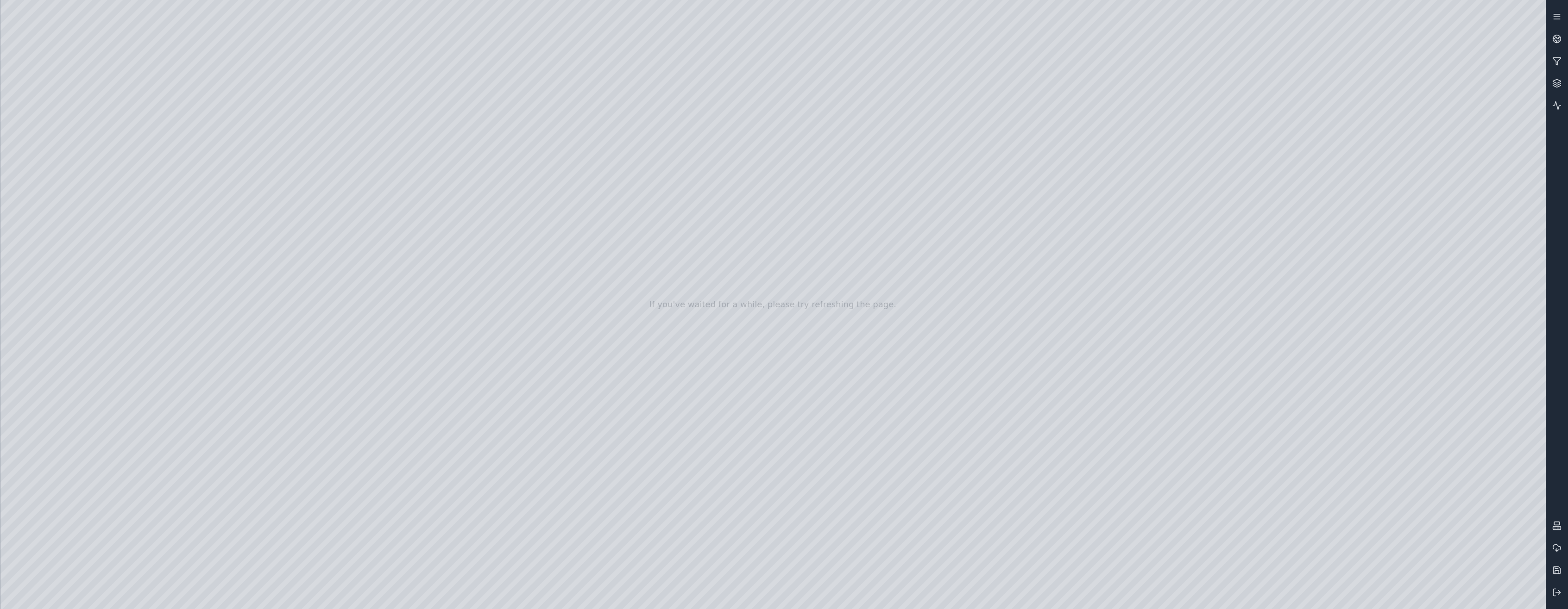
click at [712, 269] on div at bounding box center [773, 304] width 1545 height 609
click at [816, 228] on div at bounding box center [773, 304] width 1545 height 609
click at [1415, 147] on div at bounding box center [773, 304] width 1545 height 609
click at [215, 372] on div at bounding box center [773, 304] width 1545 height 609
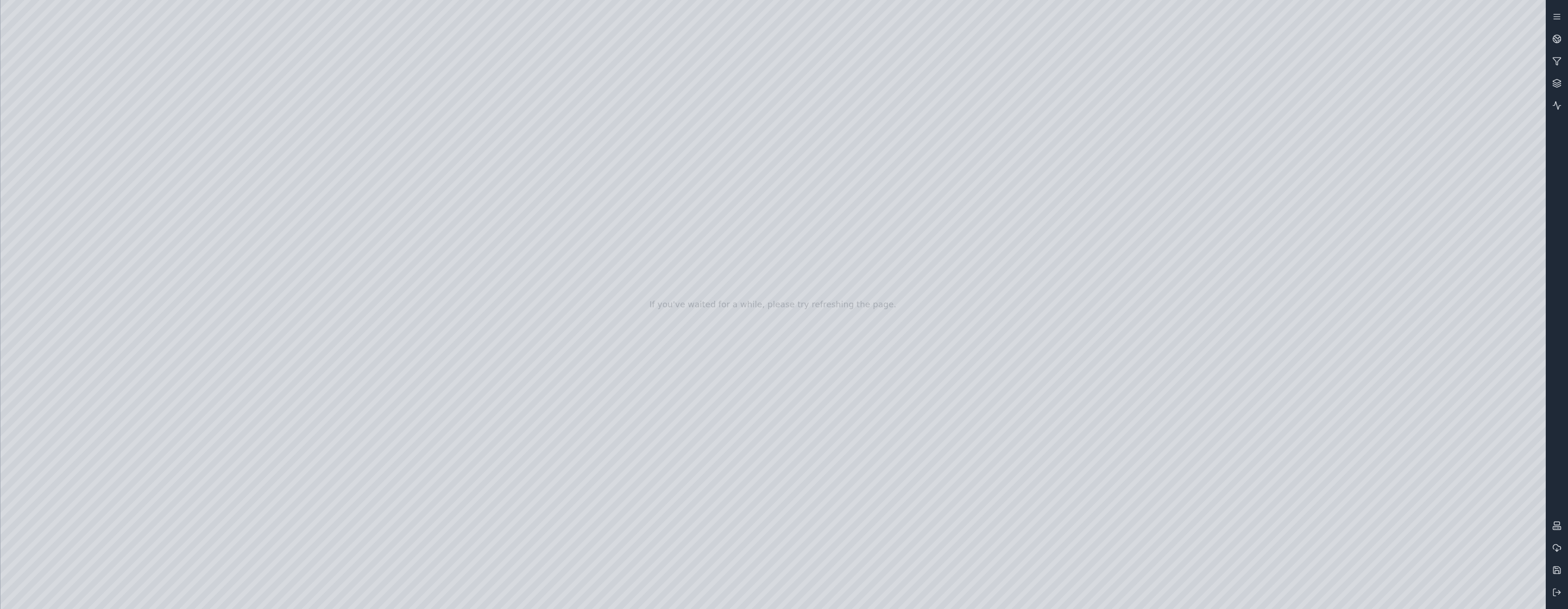
click at [184, 191] on div at bounding box center [773, 304] width 1545 height 609
click at [1383, 123] on div at bounding box center [773, 304] width 1545 height 609
click at [1419, 103] on div at bounding box center [773, 304] width 1545 height 609
click at [191, 193] on div at bounding box center [773, 304] width 1545 height 609
click at [1389, 222] on div at bounding box center [773, 304] width 1545 height 609
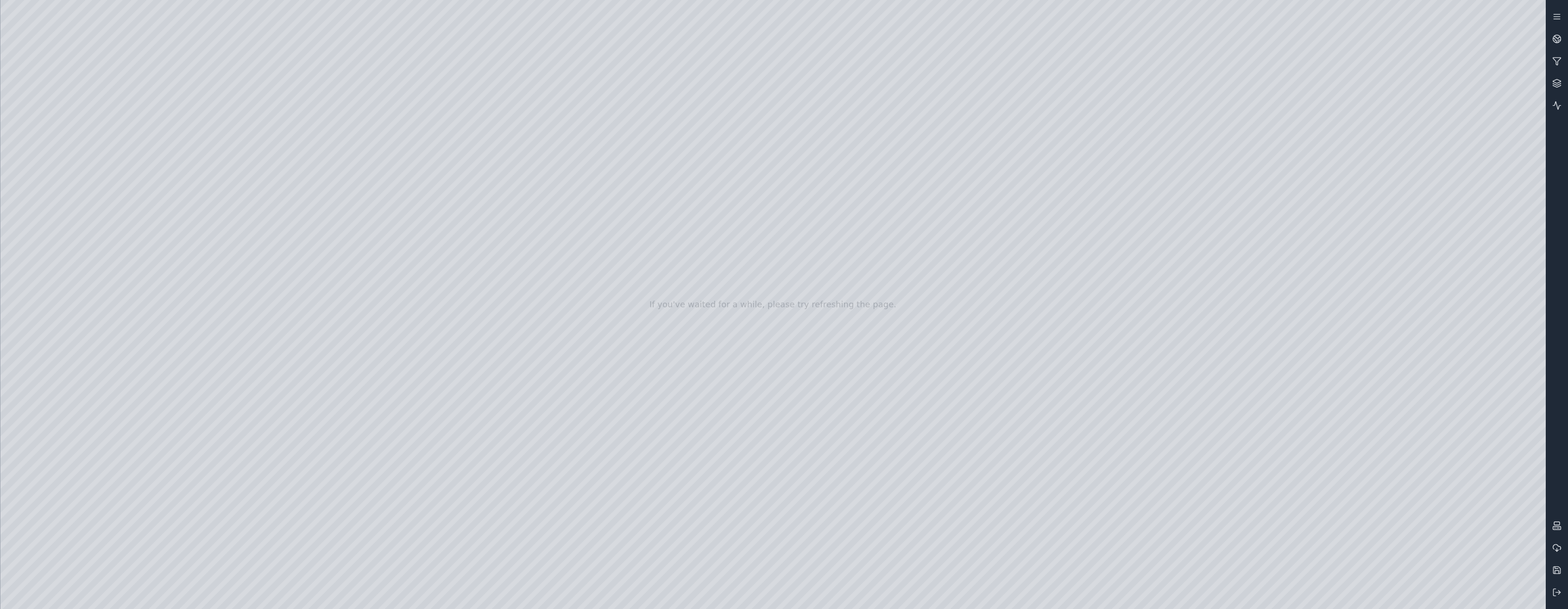
click at [828, 227] on div at bounding box center [773, 304] width 1545 height 609
click at [1462, 419] on div at bounding box center [773, 304] width 1545 height 609
click at [1072, 243] on div at bounding box center [773, 304] width 1545 height 609
click at [170, 253] on div at bounding box center [773, 304] width 1545 height 609
click at [1408, 56] on div at bounding box center [773, 304] width 1545 height 609
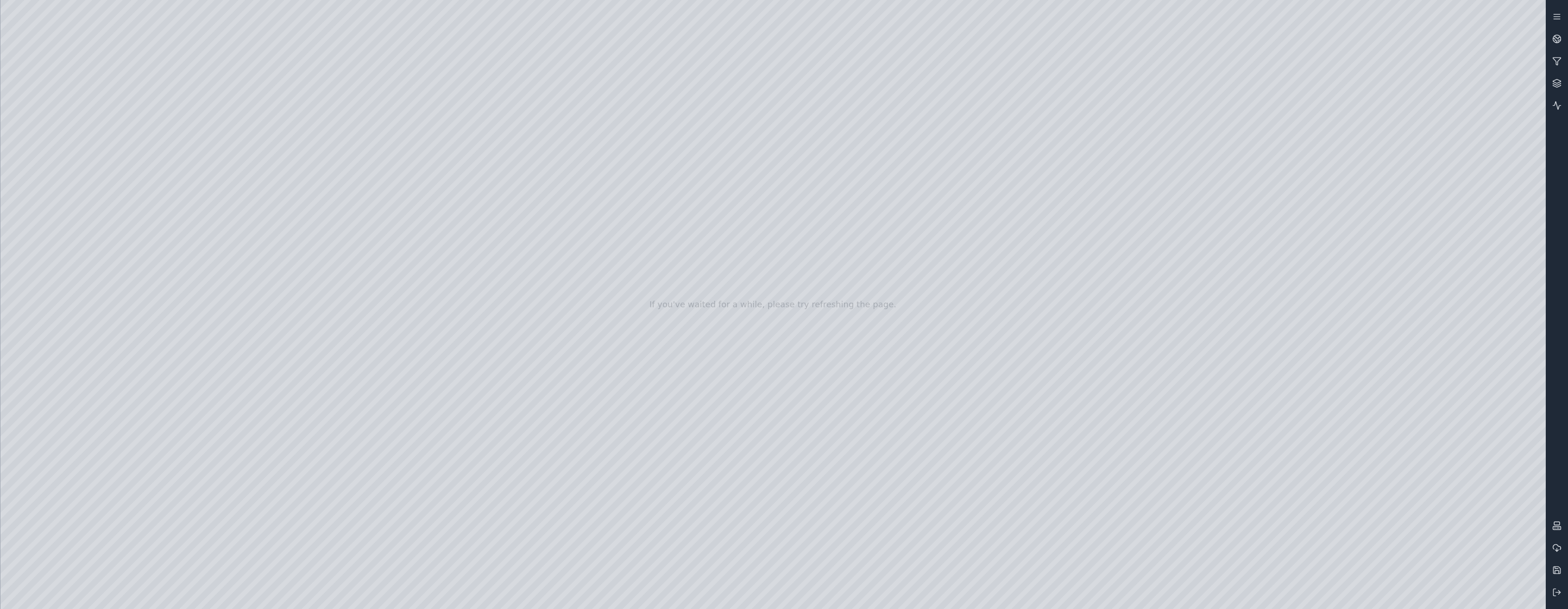
click at [140, 170] on div at bounding box center [773, 304] width 1545 height 609
click at [161, 271] on div at bounding box center [773, 304] width 1545 height 609
click at [1412, 55] on div at bounding box center [773, 304] width 1545 height 609
click at [161, 290] on div at bounding box center [773, 304] width 1545 height 609
click at [1412, 59] on div at bounding box center [773, 304] width 1545 height 609
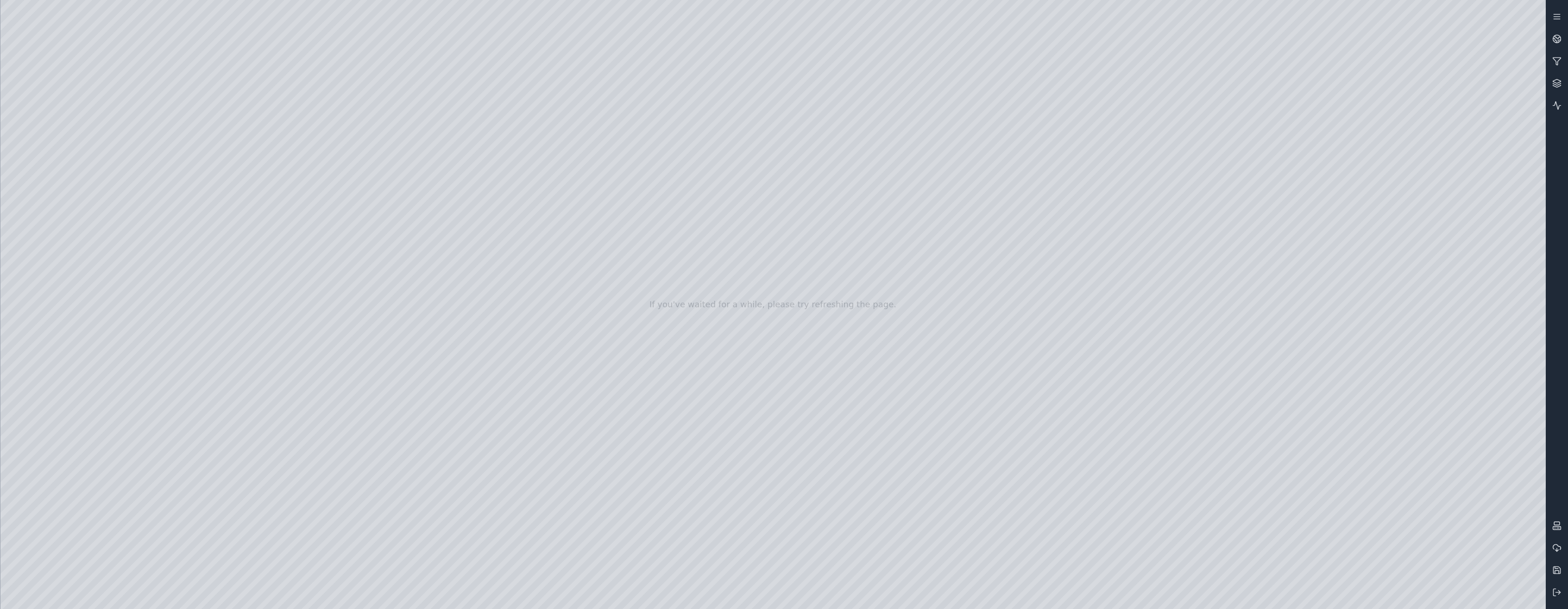
click at [866, 277] on div at bounding box center [773, 304] width 1545 height 609
click at [1531, 79] on div at bounding box center [773, 304] width 1545 height 609
click at [1527, 13] on div at bounding box center [773, 304] width 1545 height 609
